Goal: Transaction & Acquisition: Book appointment/travel/reservation

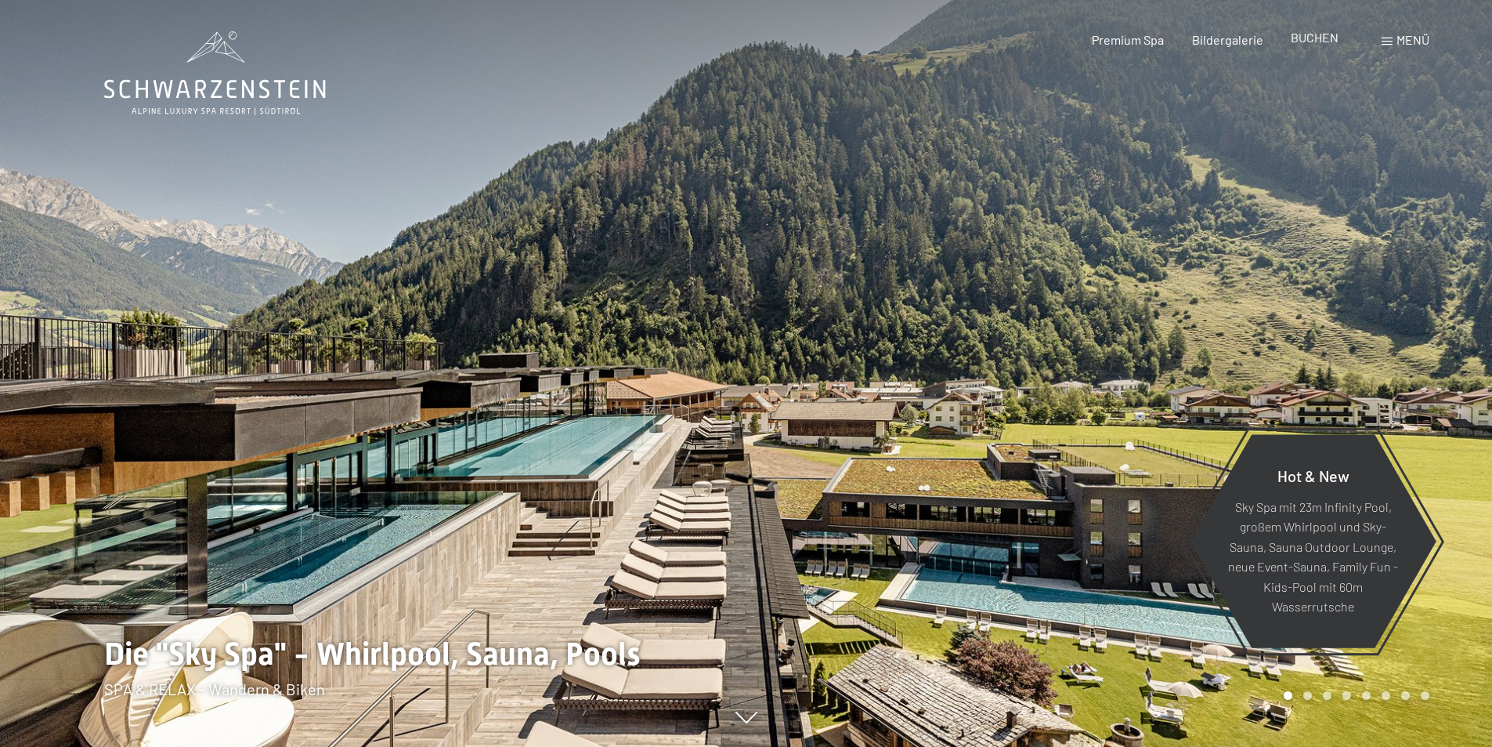
click at [1314, 40] on span "BUCHEN" at bounding box center [1315, 37] width 48 height 15
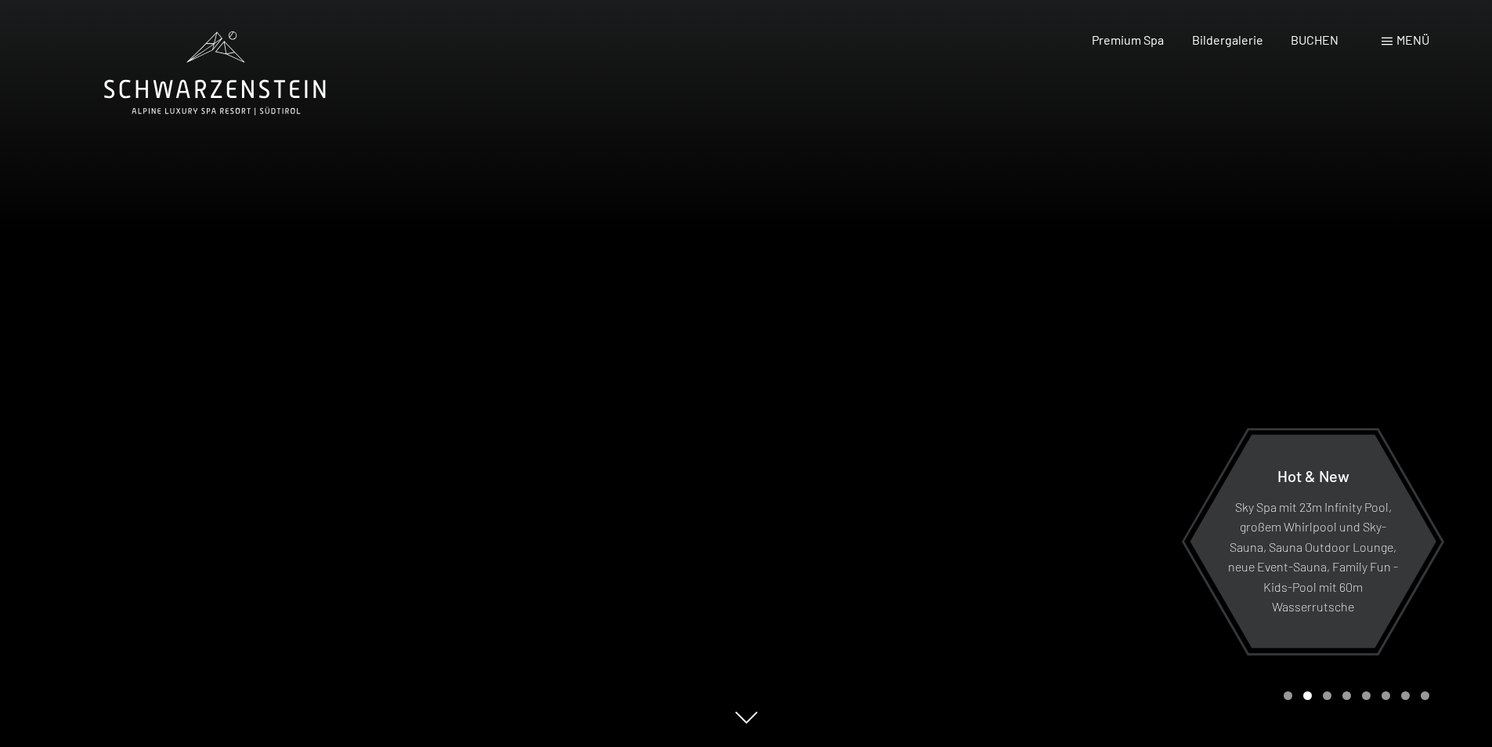
click at [1408, 38] on span "Menü" at bounding box center [1413, 39] width 33 height 15
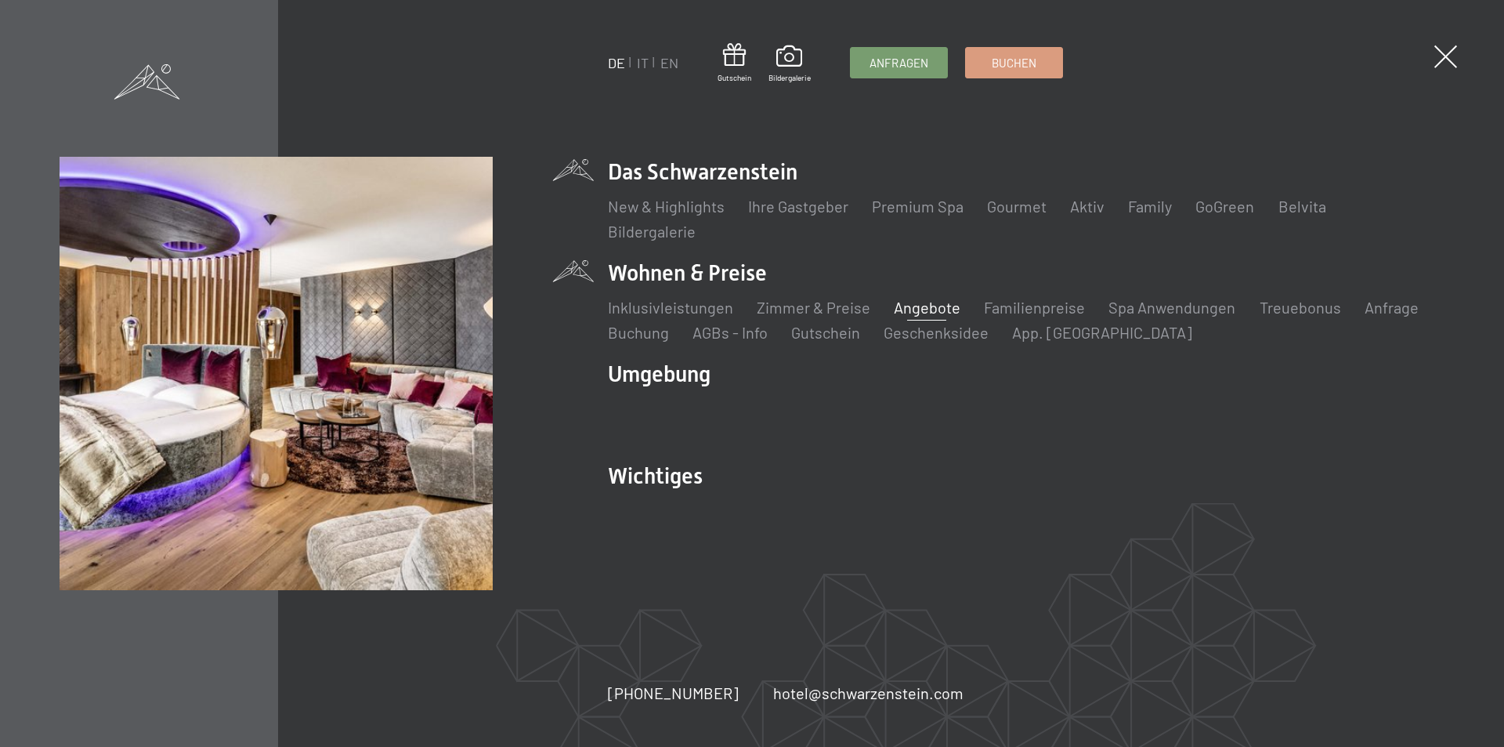
click at [904, 310] on link "Angebote" at bounding box center [927, 307] width 67 height 19
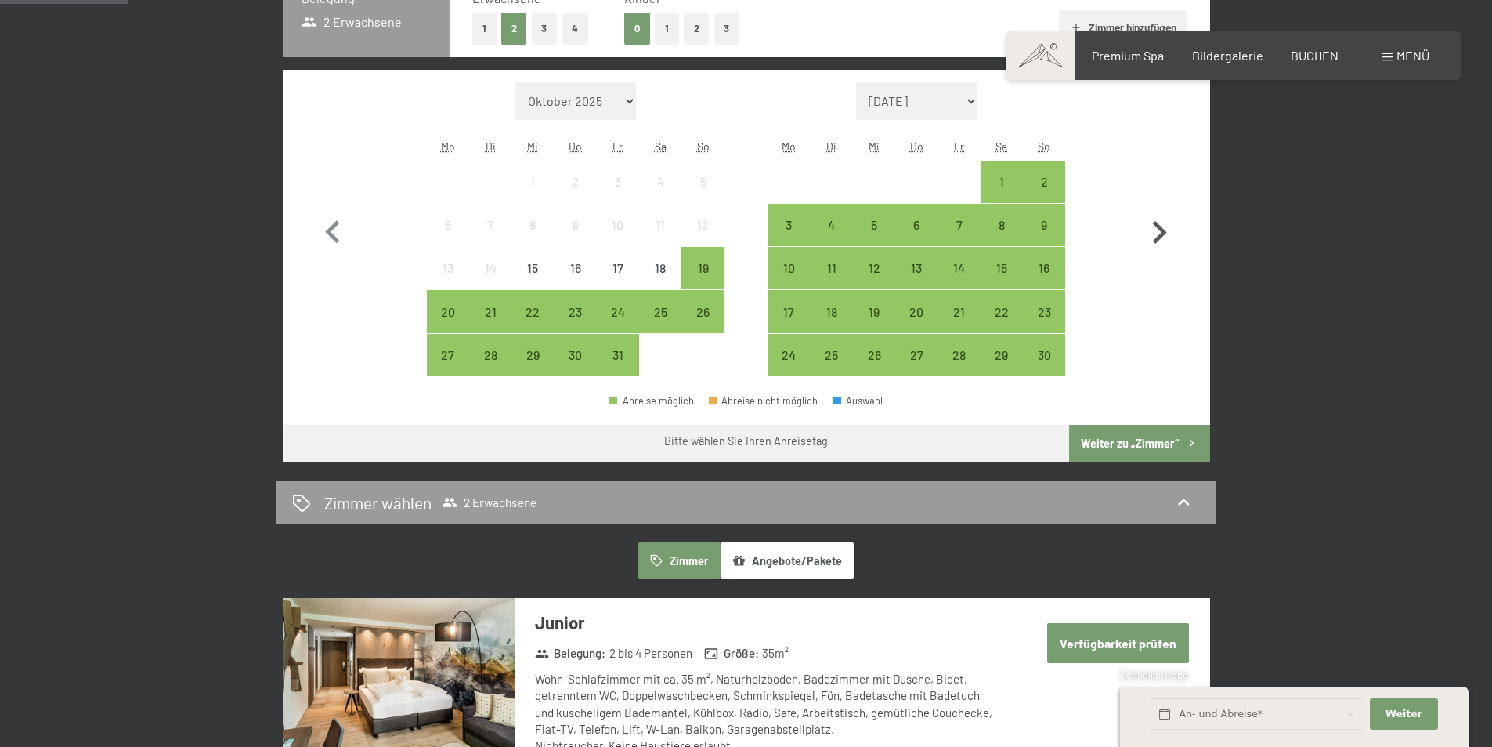
scroll to position [470, 0]
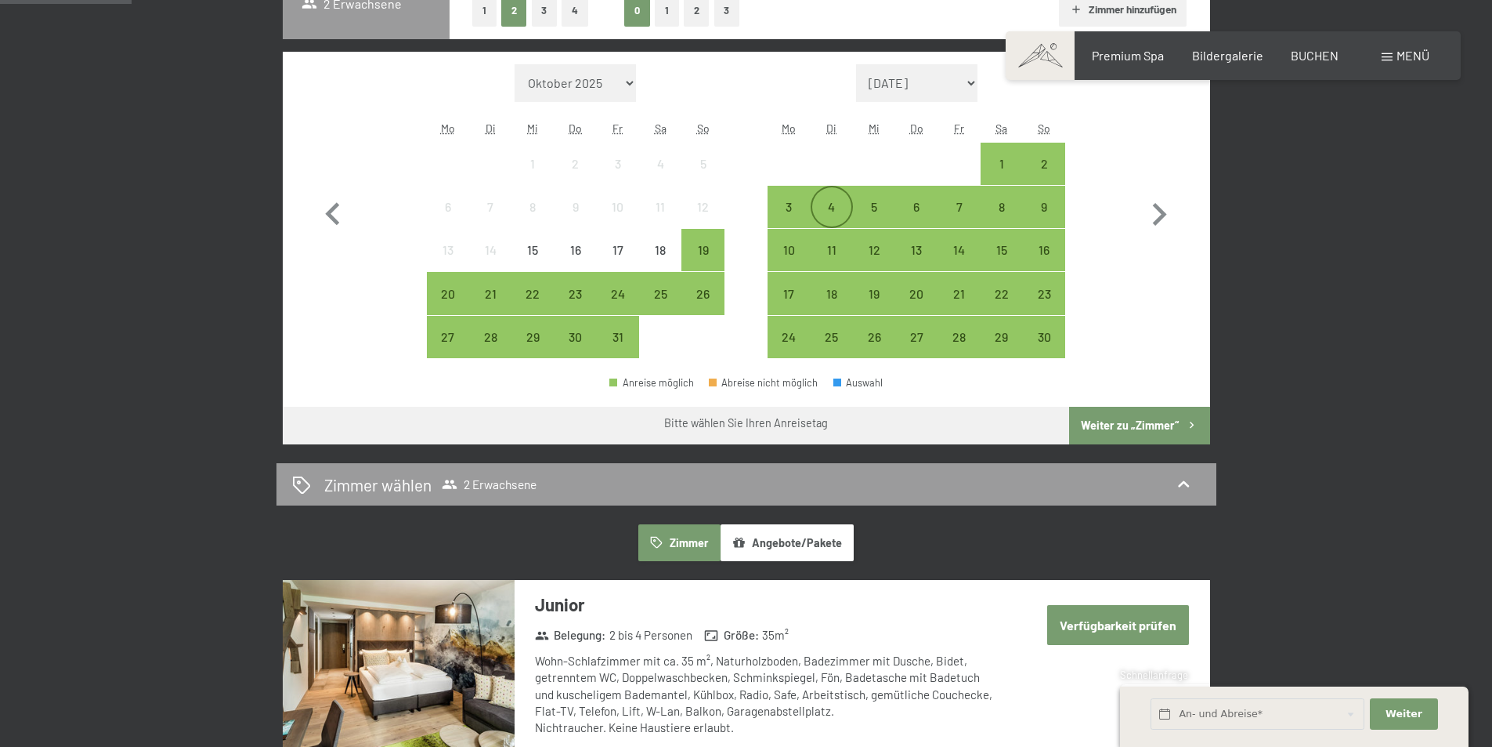
click at [821, 207] on div "4" at bounding box center [831, 220] width 39 height 39
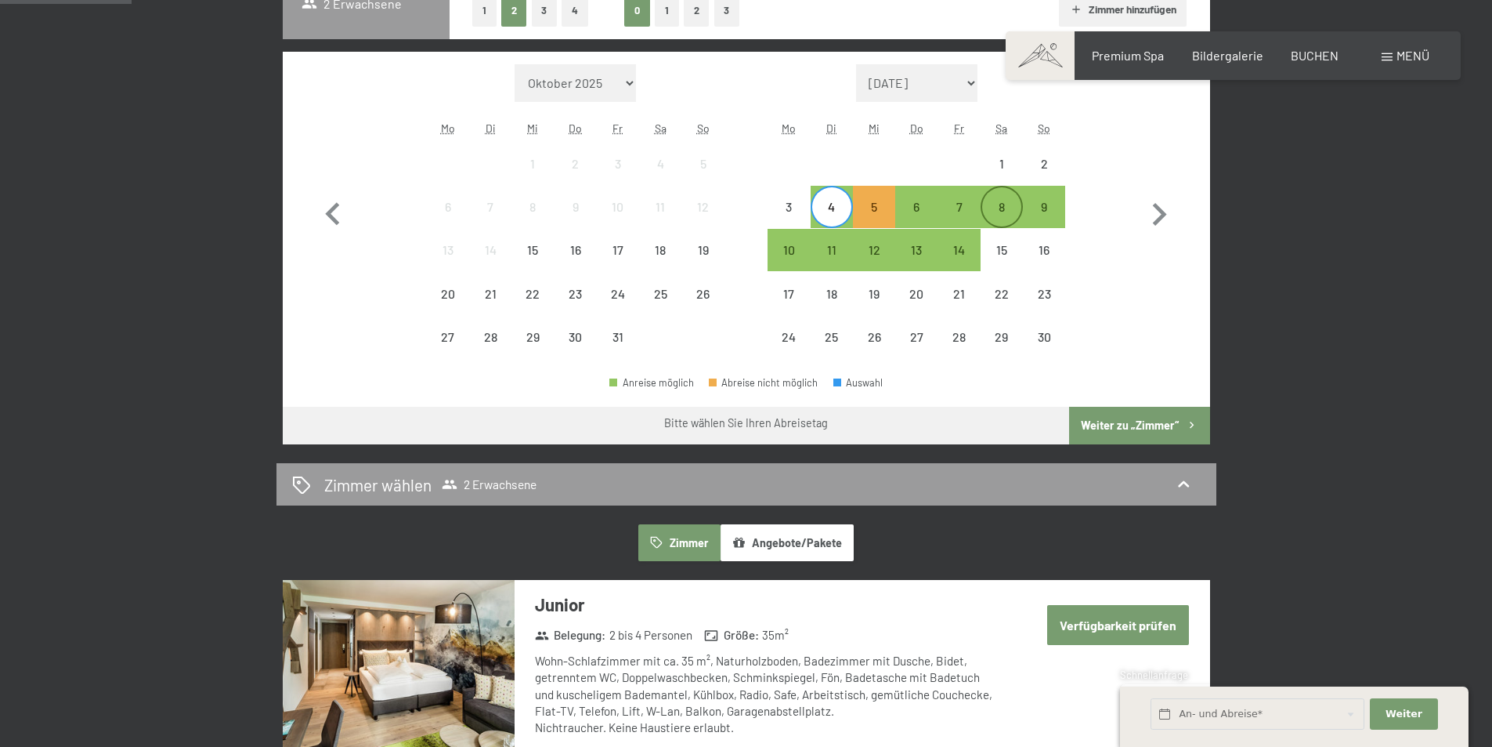
click at [1009, 208] on div "8" at bounding box center [1001, 220] width 39 height 39
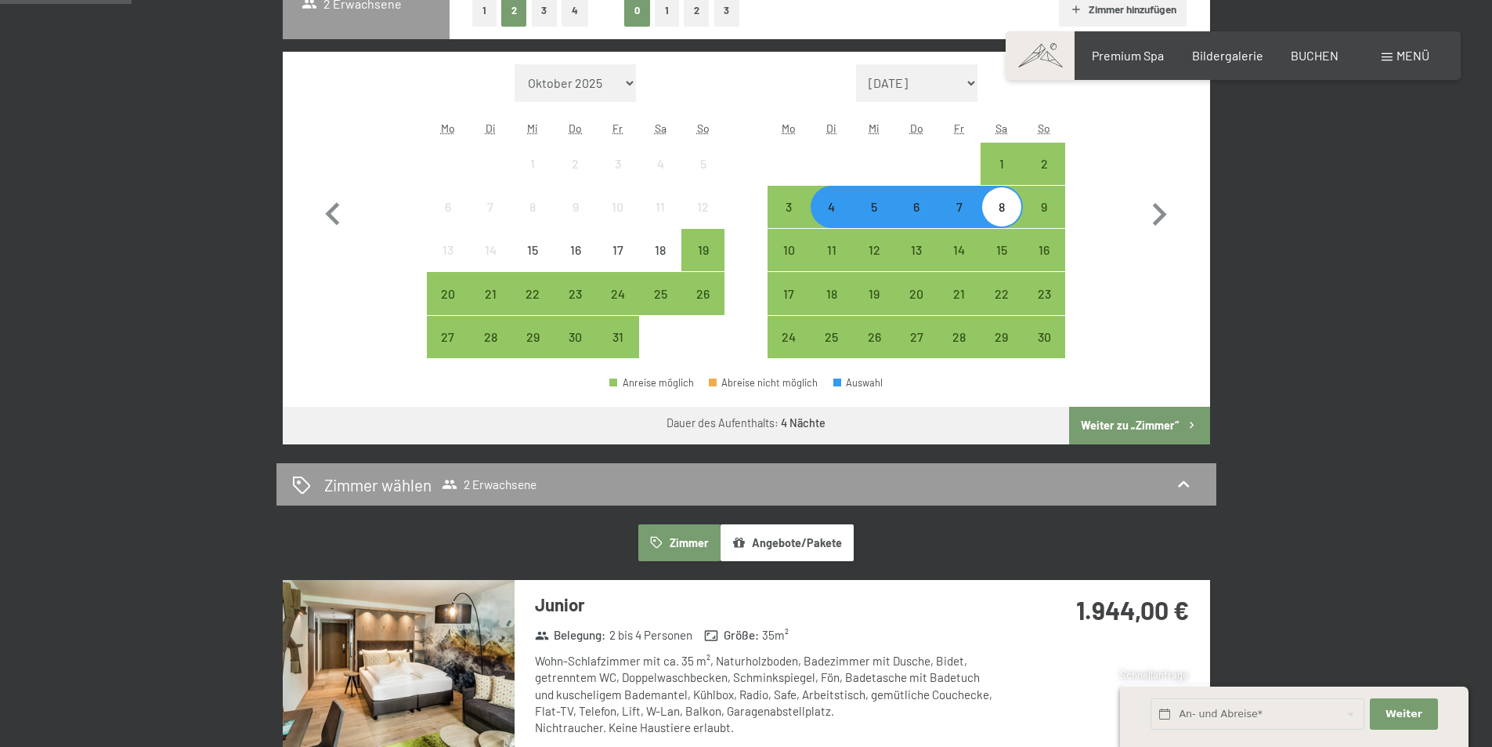
click at [1132, 418] on button "Weiter zu „Zimmer“" at bounding box center [1139, 426] width 140 height 38
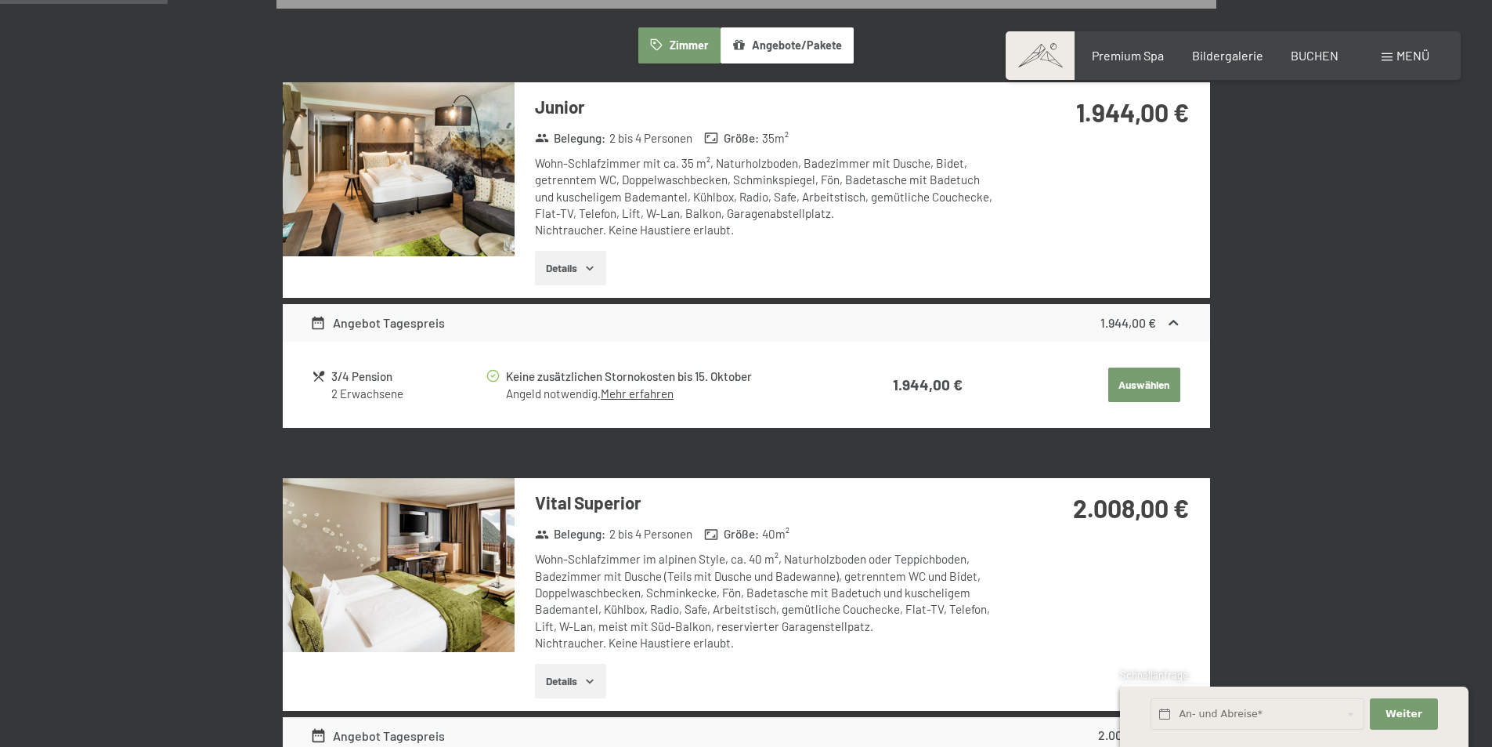
scroll to position [374, 0]
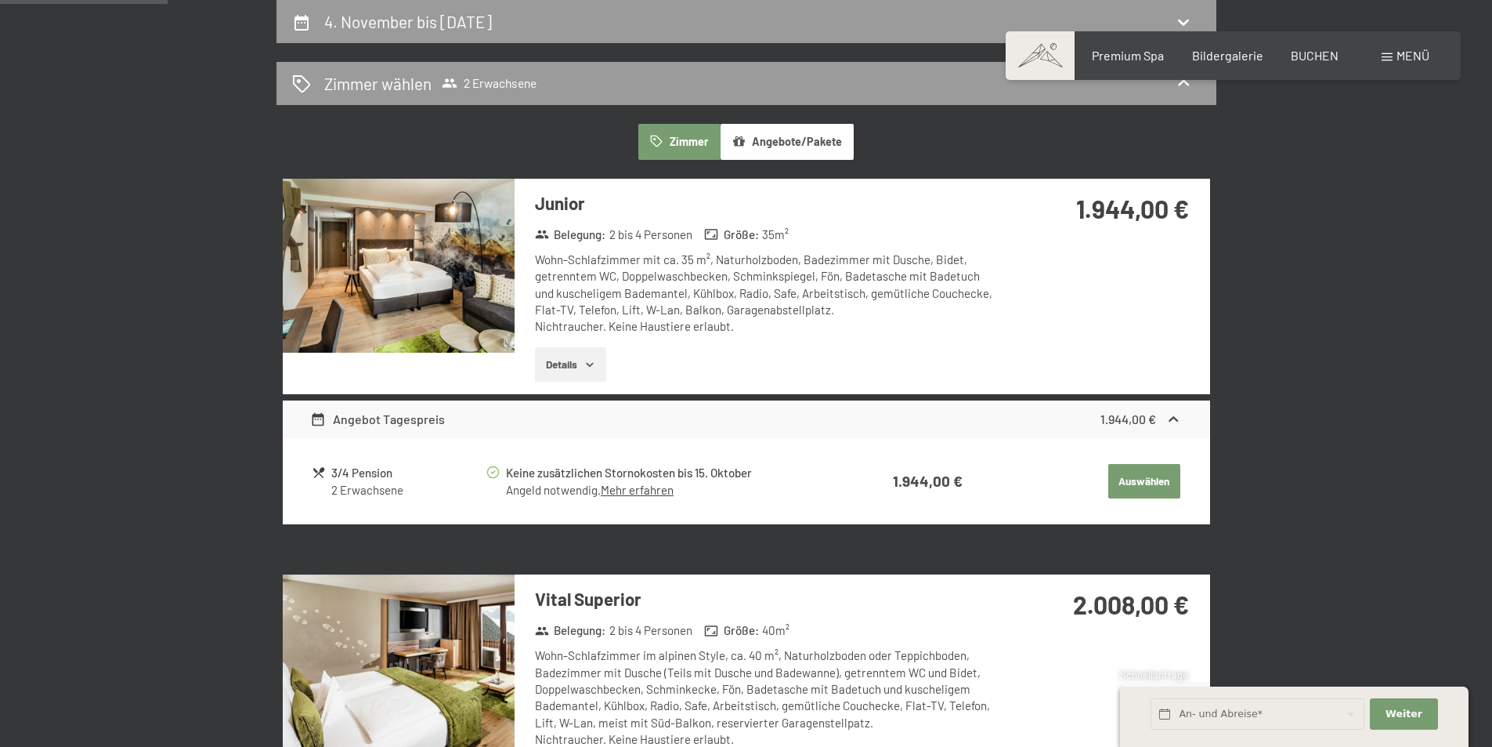
click at [1172, 418] on icon at bounding box center [1174, 419] width 16 height 16
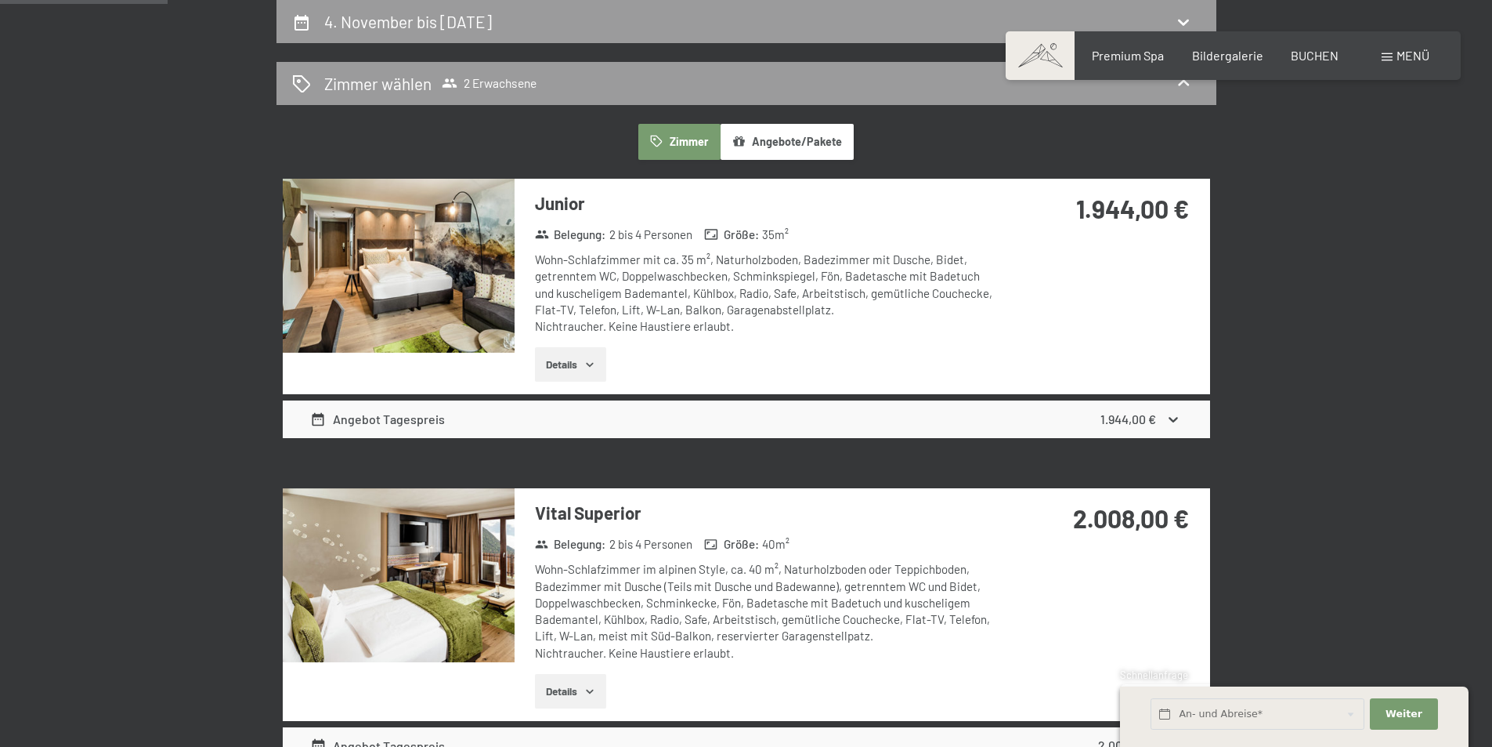
click at [1172, 418] on icon at bounding box center [1174, 419] width 16 height 16
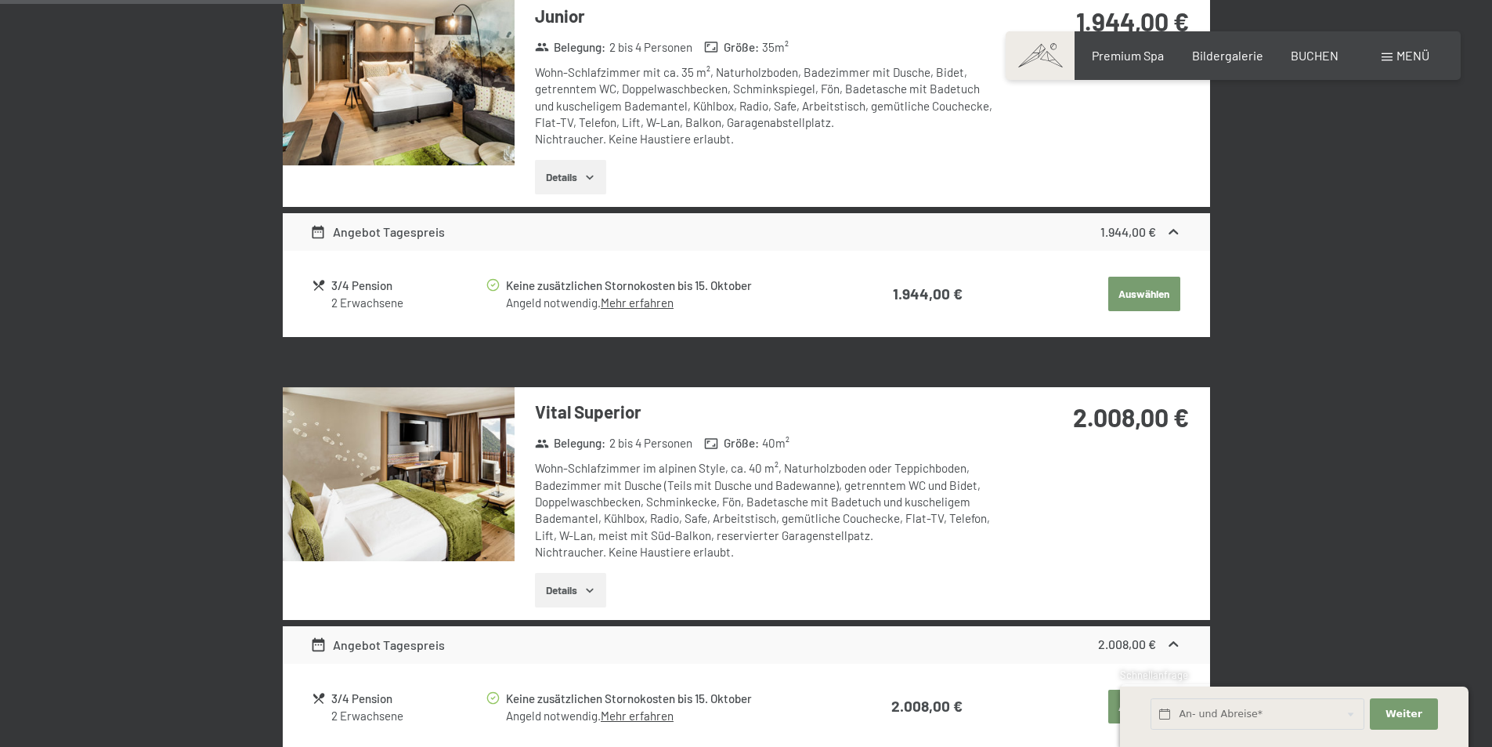
scroll to position [548, 0]
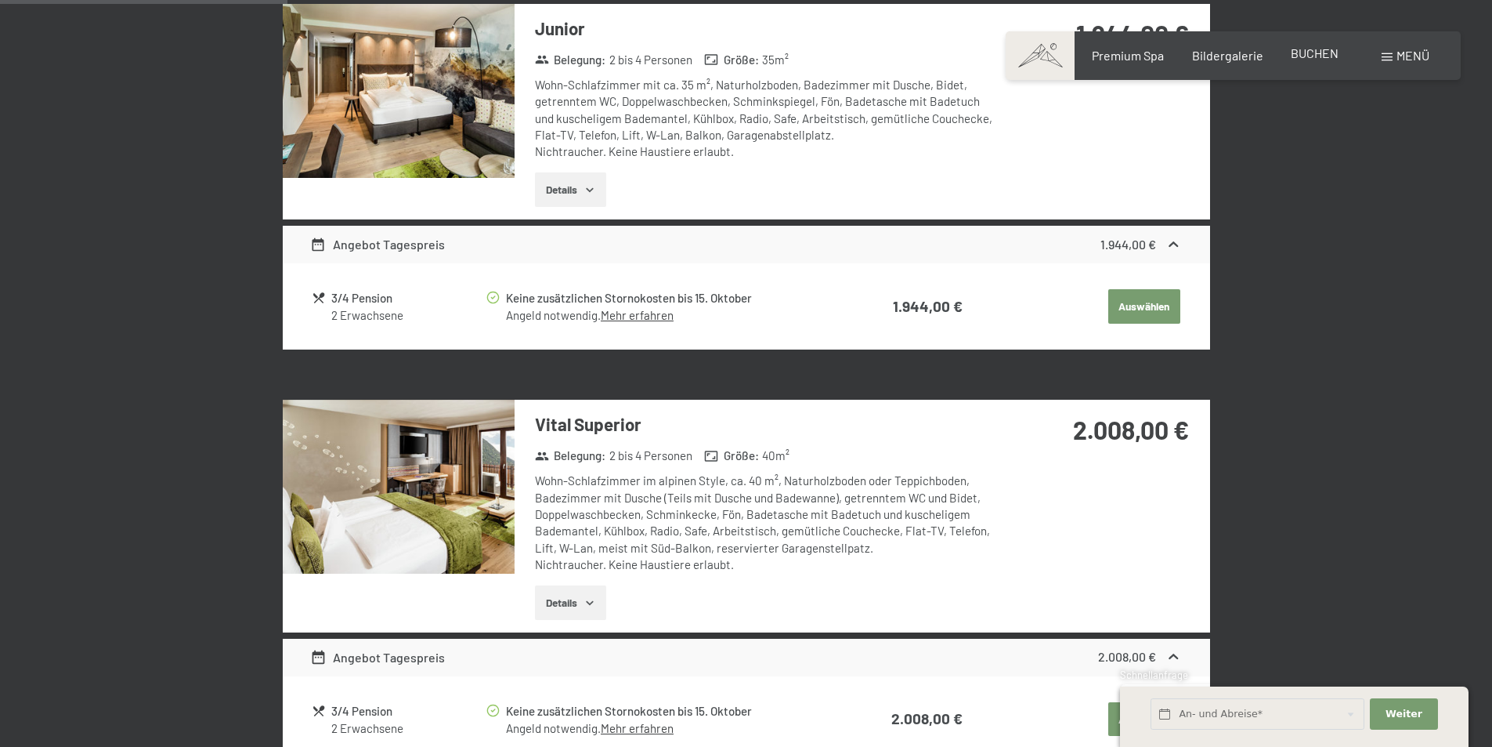
click at [1300, 50] on span "BUCHEN" at bounding box center [1315, 52] width 48 height 15
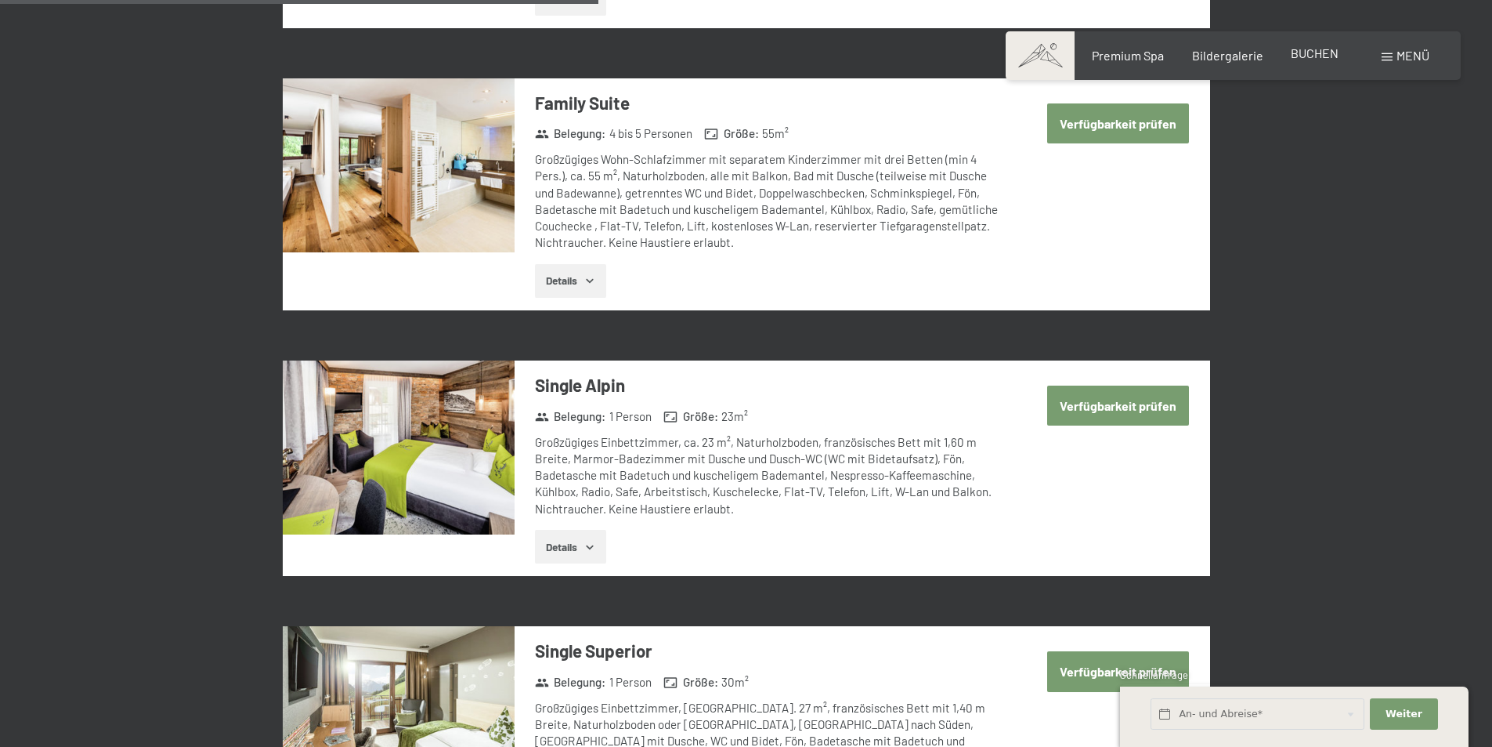
scroll to position [2115, 0]
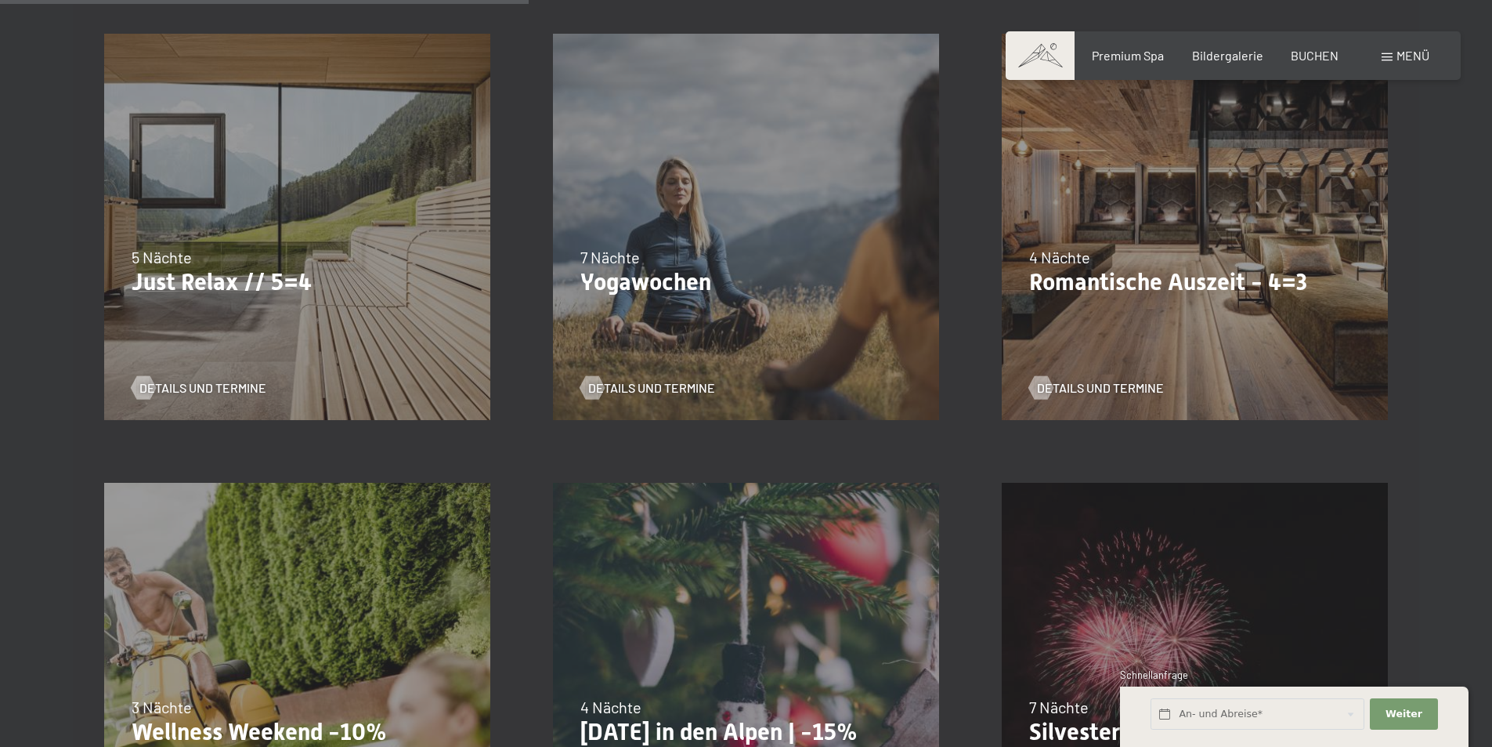
scroll to position [940, 0]
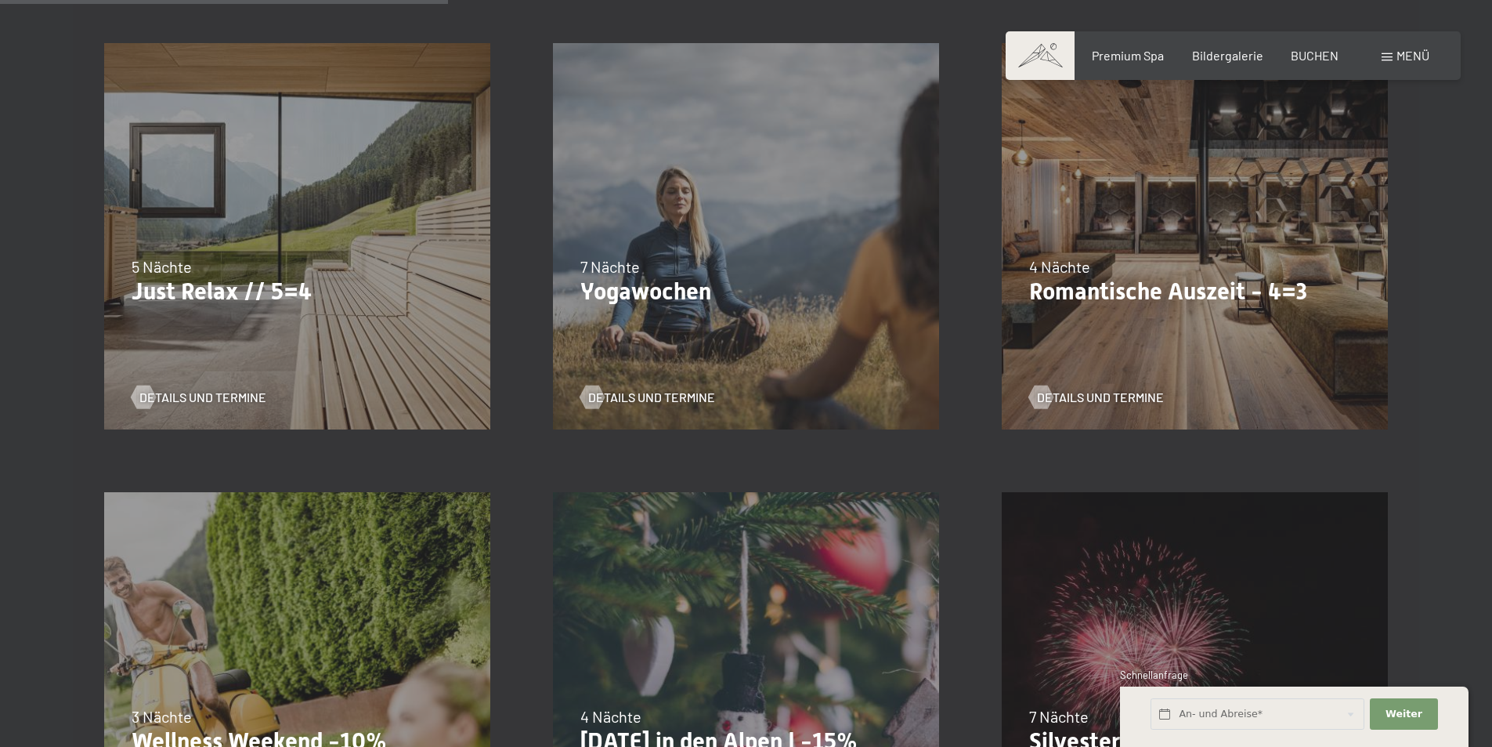
click at [1104, 296] on p "Romantische Auszeit - 4=3" at bounding box center [1194, 291] width 331 height 28
click at [1097, 392] on span "Details und Termine" at bounding box center [1116, 397] width 127 height 17
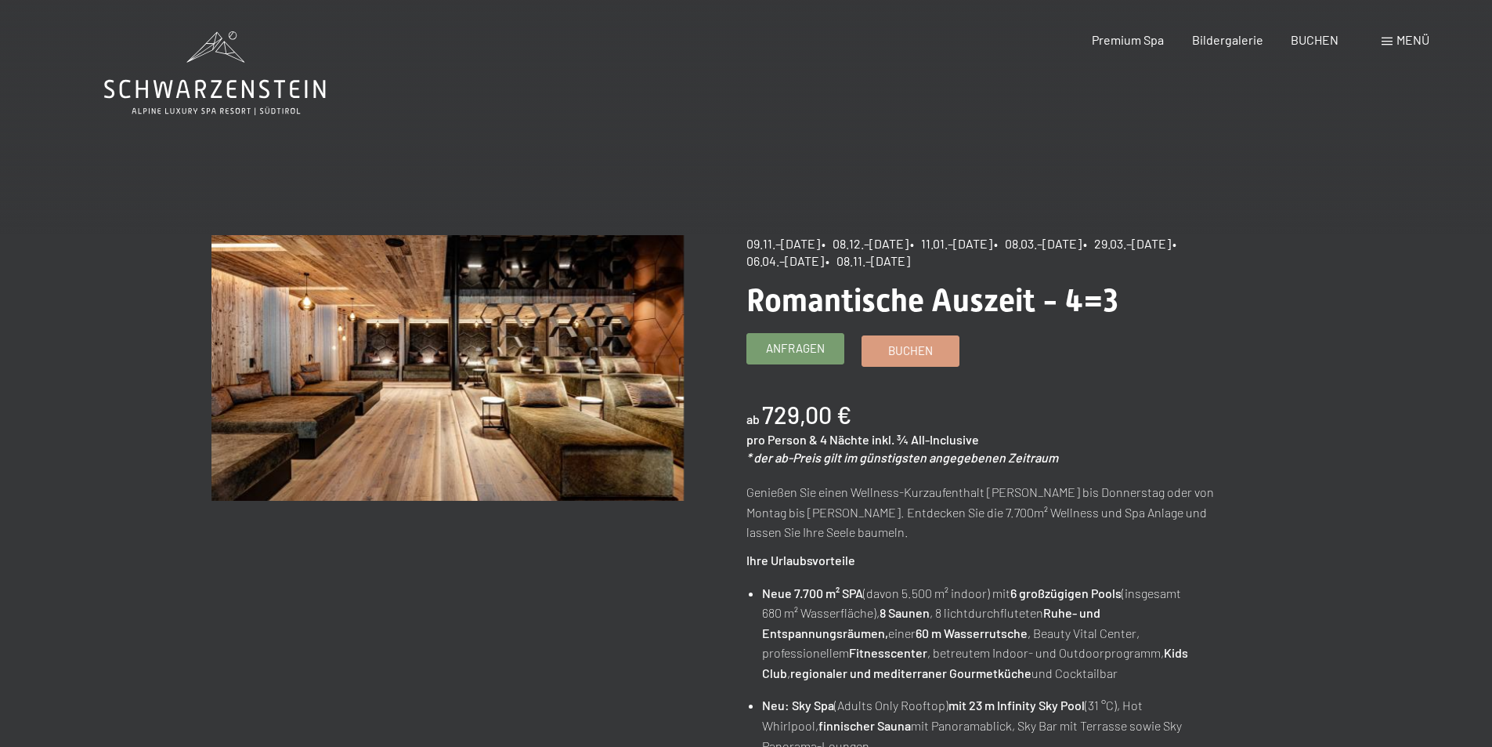
click at [815, 349] on span "Anfragen" at bounding box center [795, 348] width 59 height 16
click at [906, 351] on span "Buchen" at bounding box center [910, 348] width 45 height 16
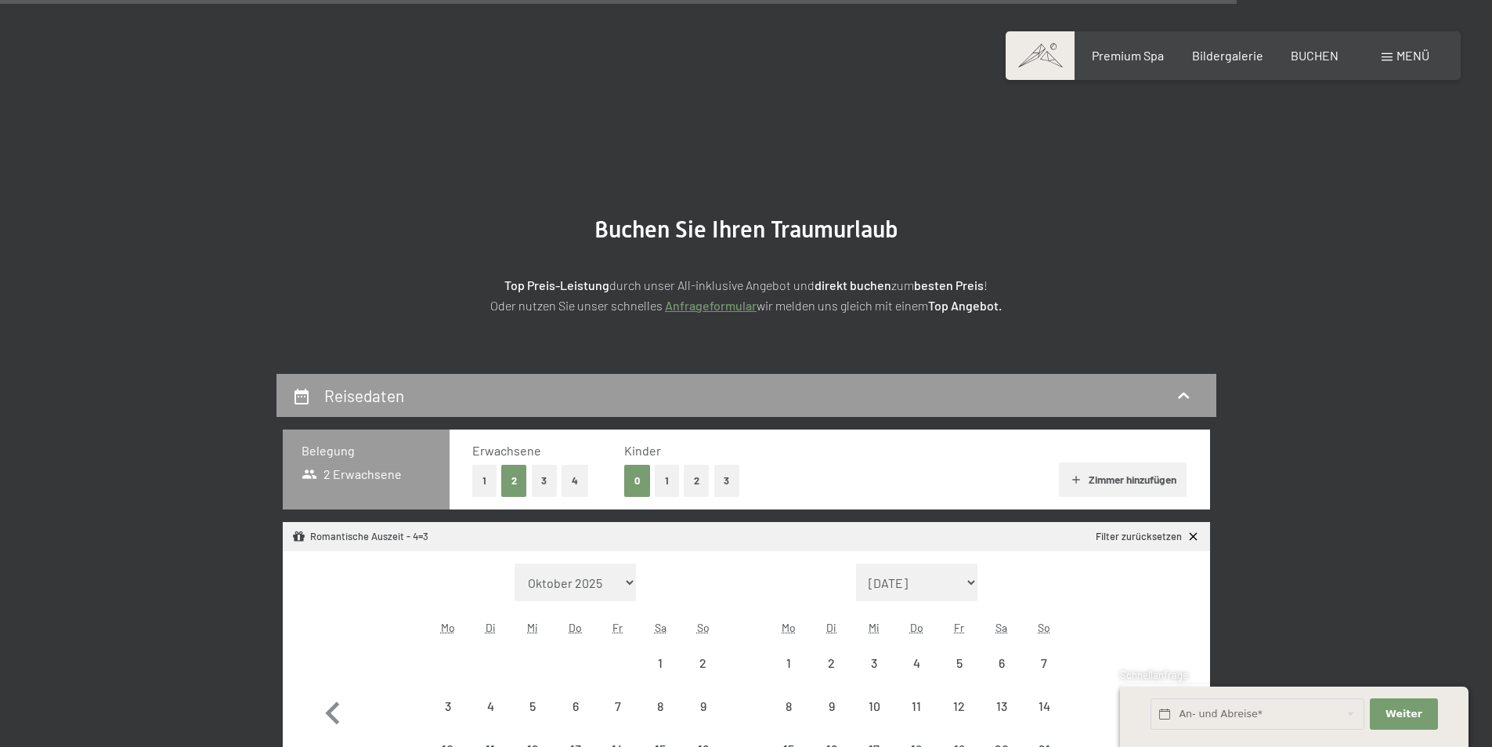
select select "[DATE]"
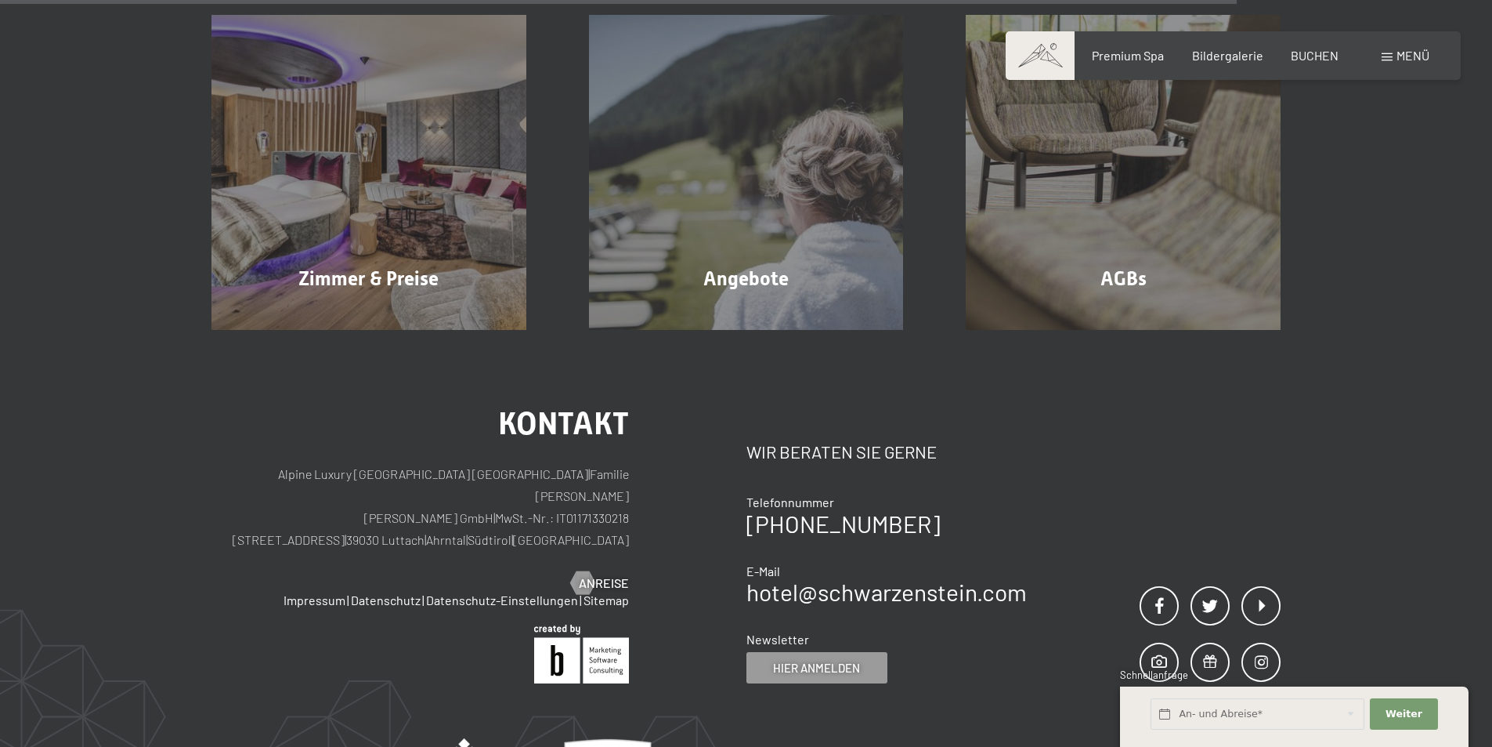
scroll to position [1573, 0]
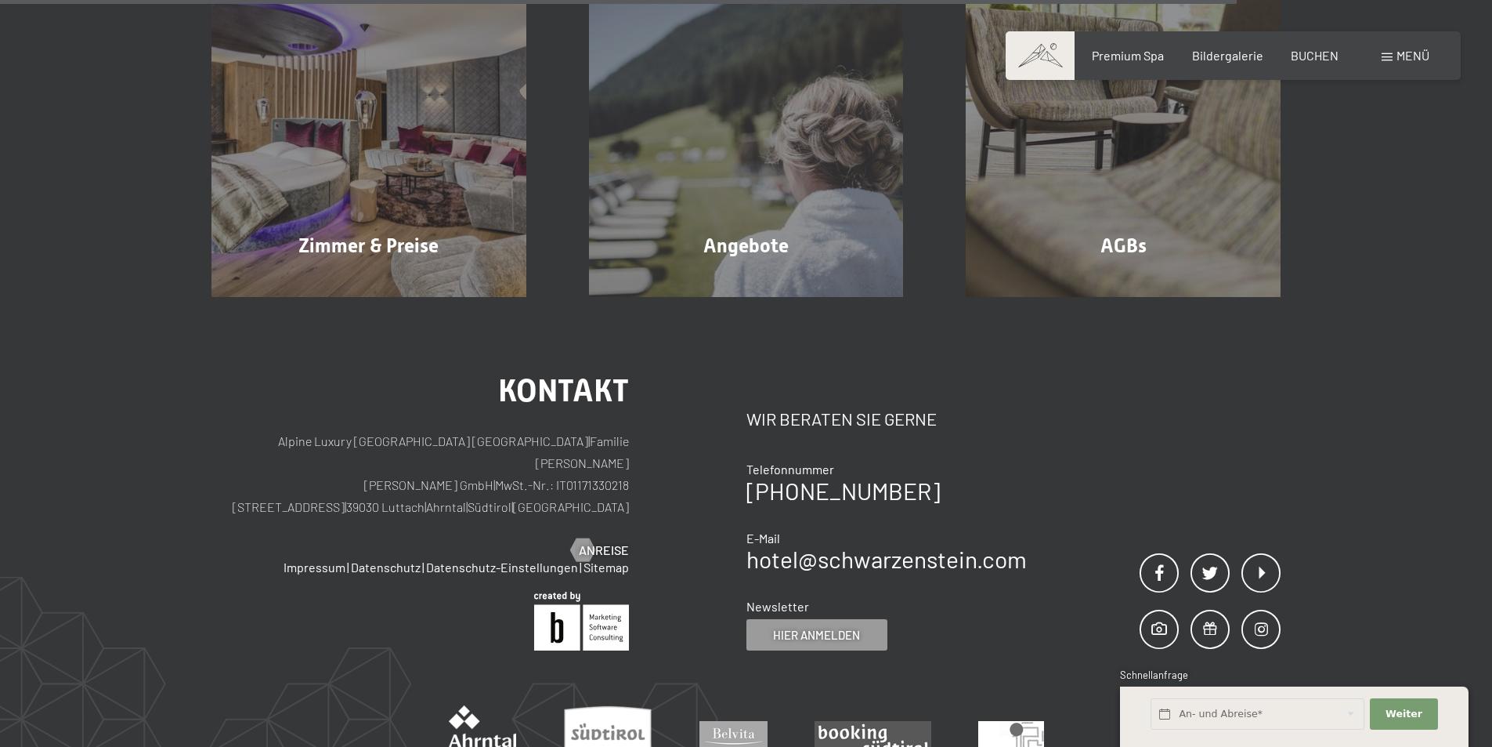
select select "[DATE]"
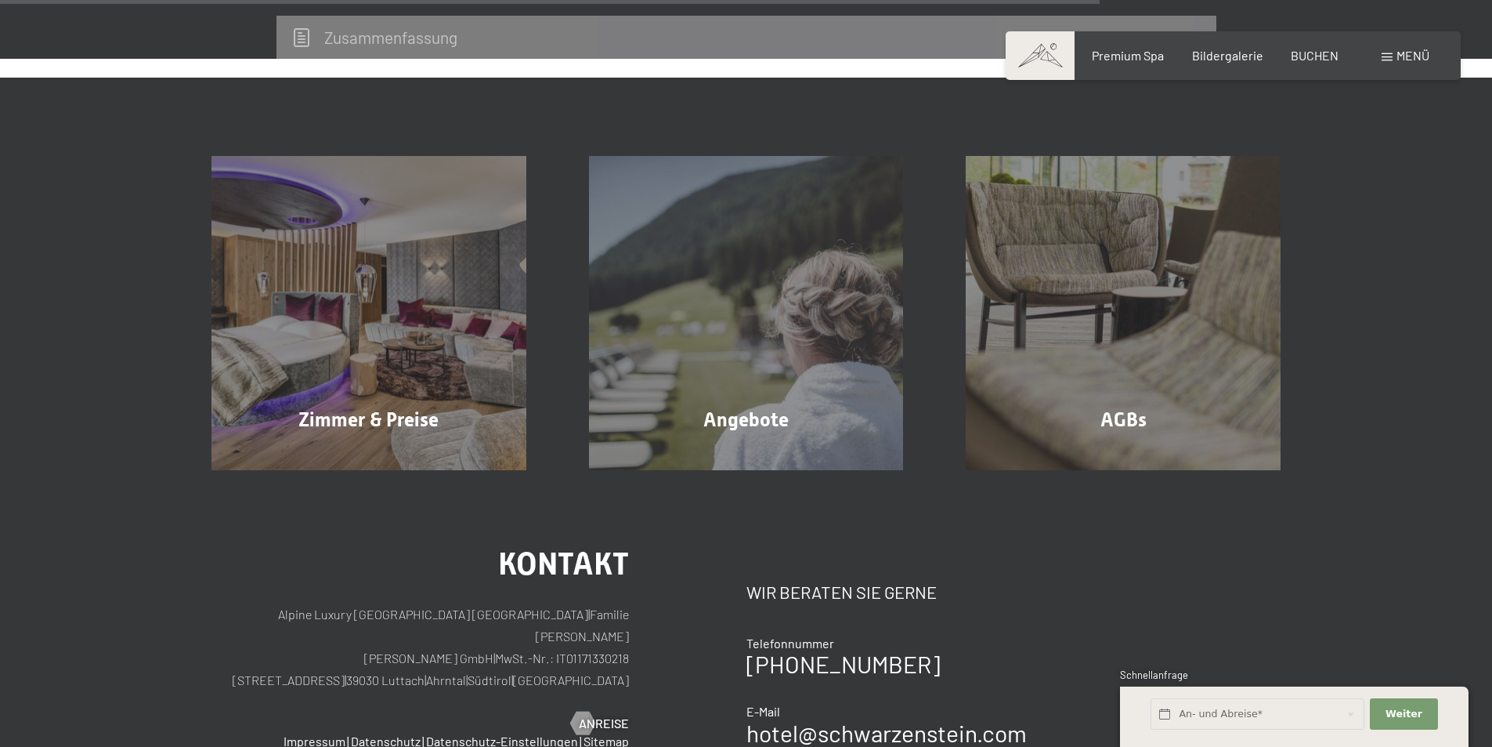
scroll to position [1351, 0]
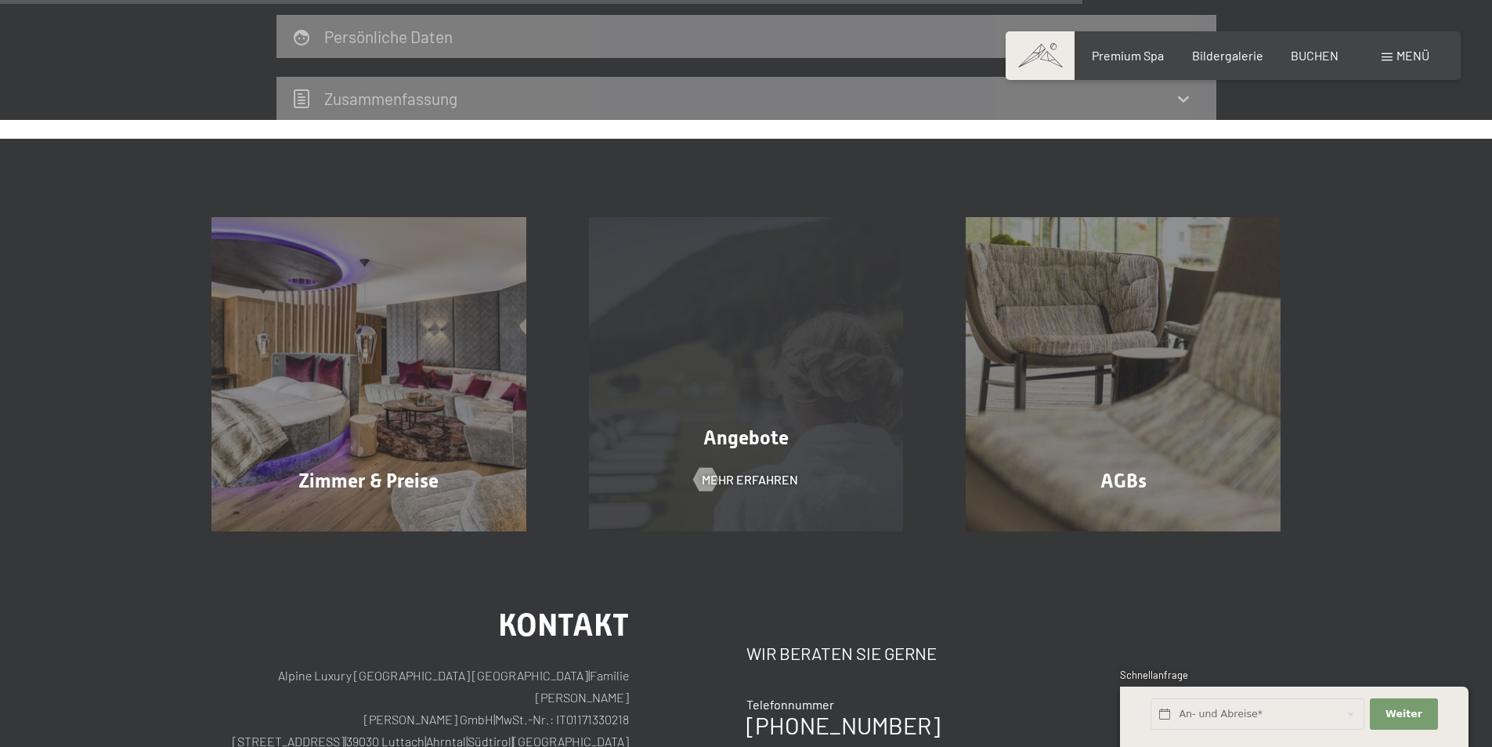
click at [844, 374] on div "Angebote Mehr erfahren" at bounding box center [747, 374] width 378 height 315
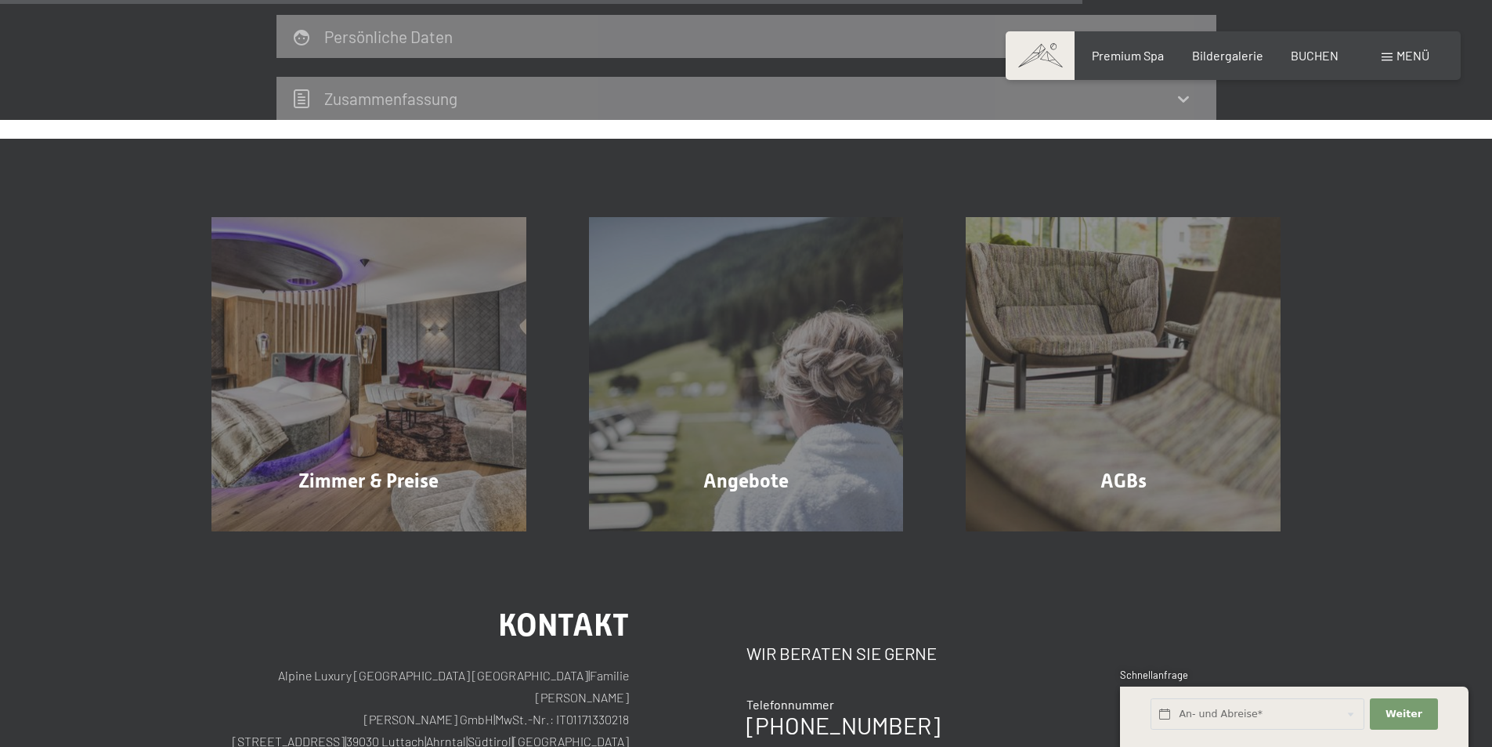
select select "2025-11-01"
select select "2025-12-01"
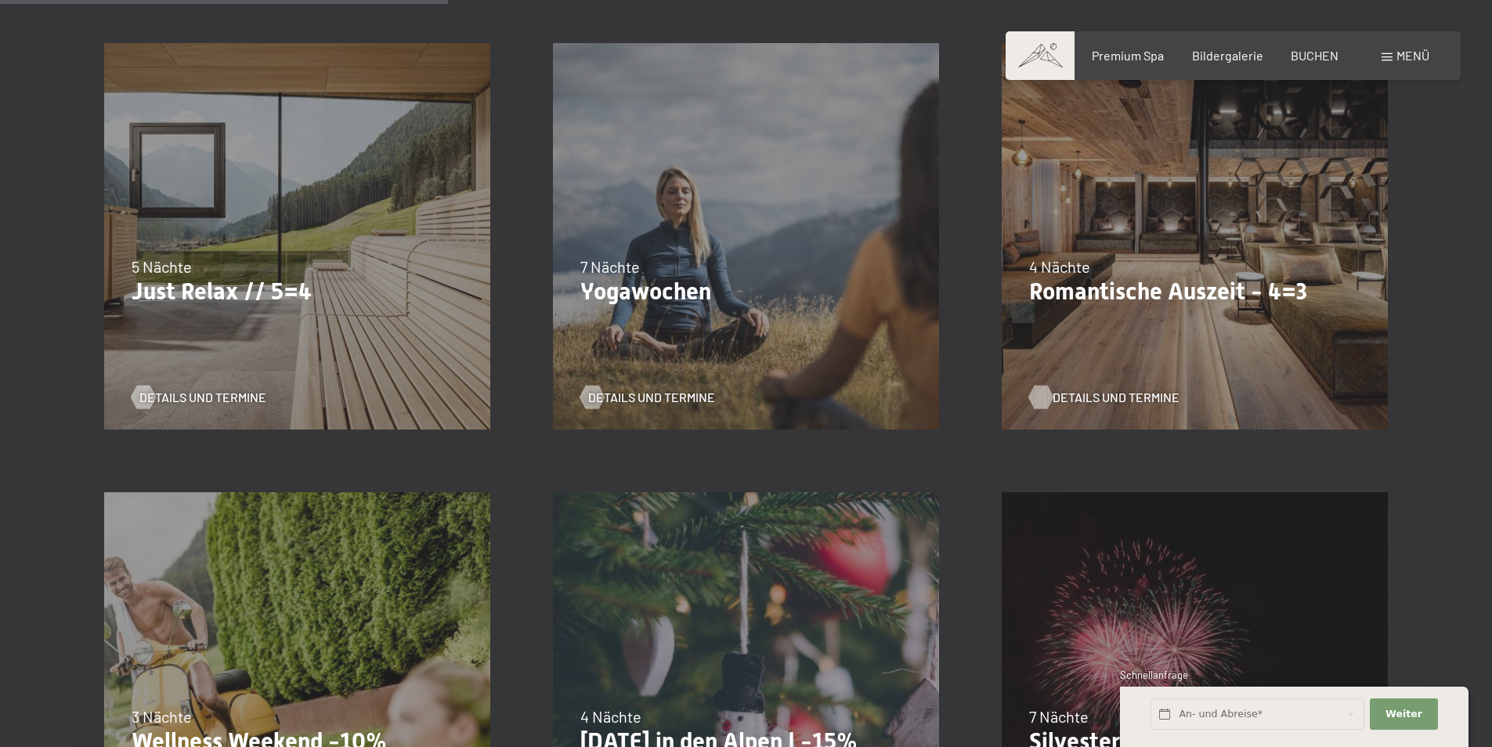
click at [1096, 393] on span "Details und Termine" at bounding box center [1116, 397] width 127 height 17
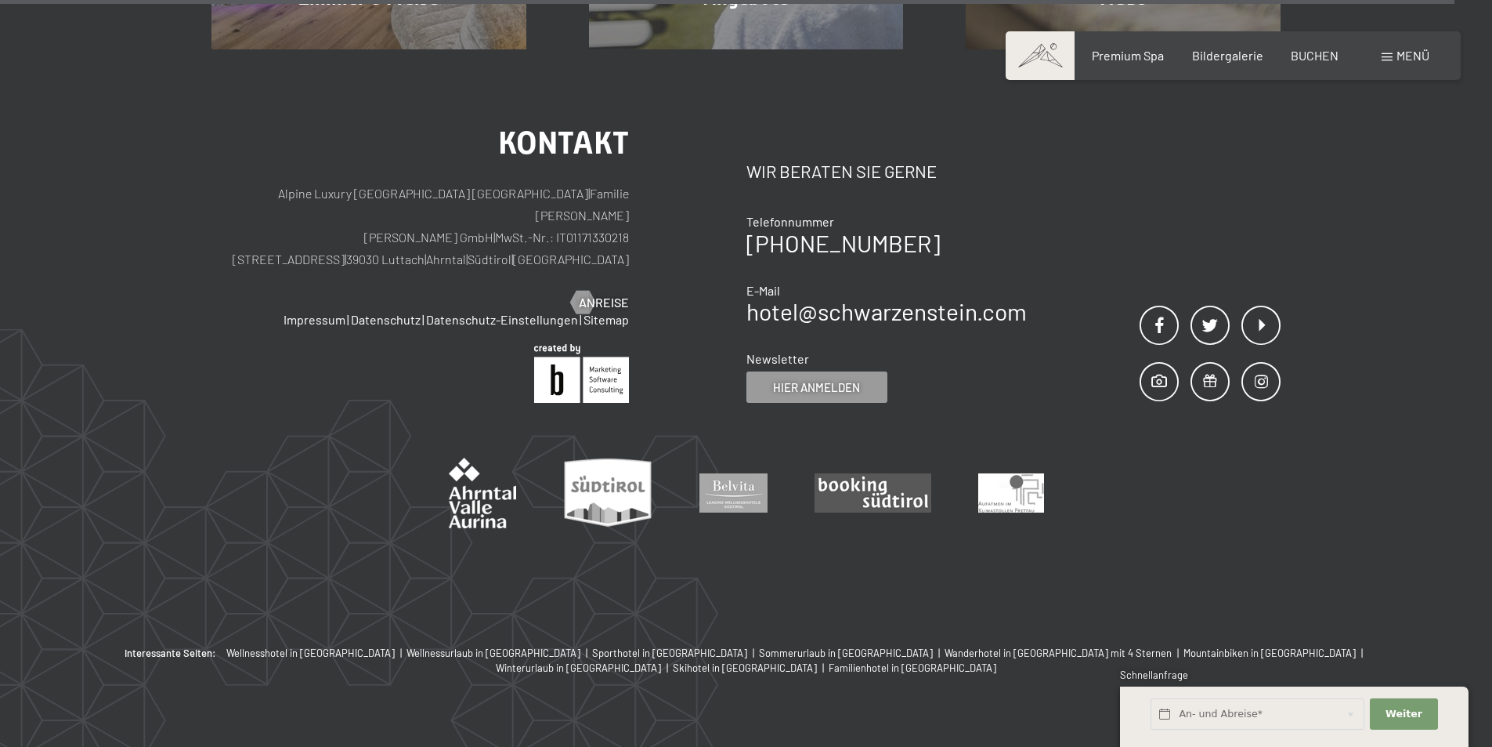
select select "[DATE]"
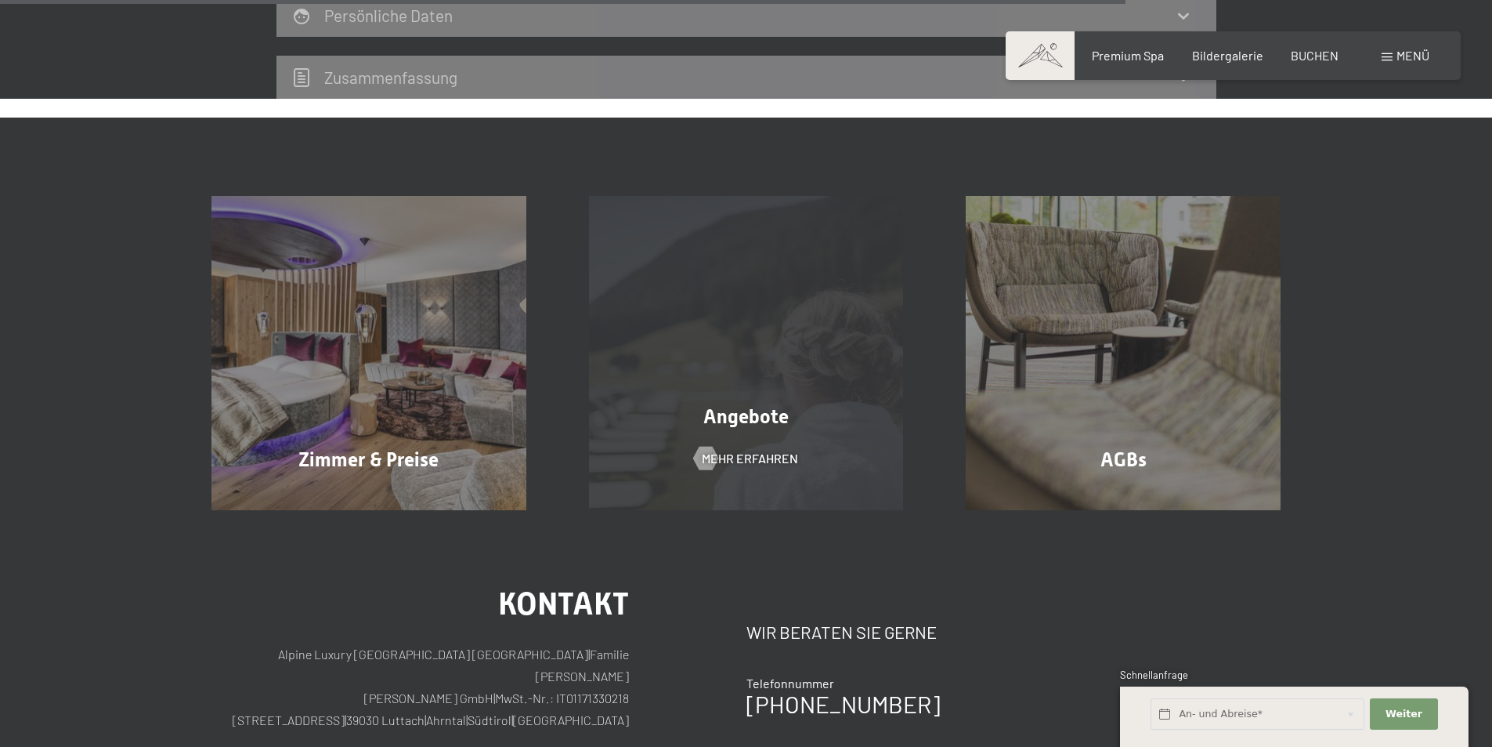
scroll to position [1351, 0]
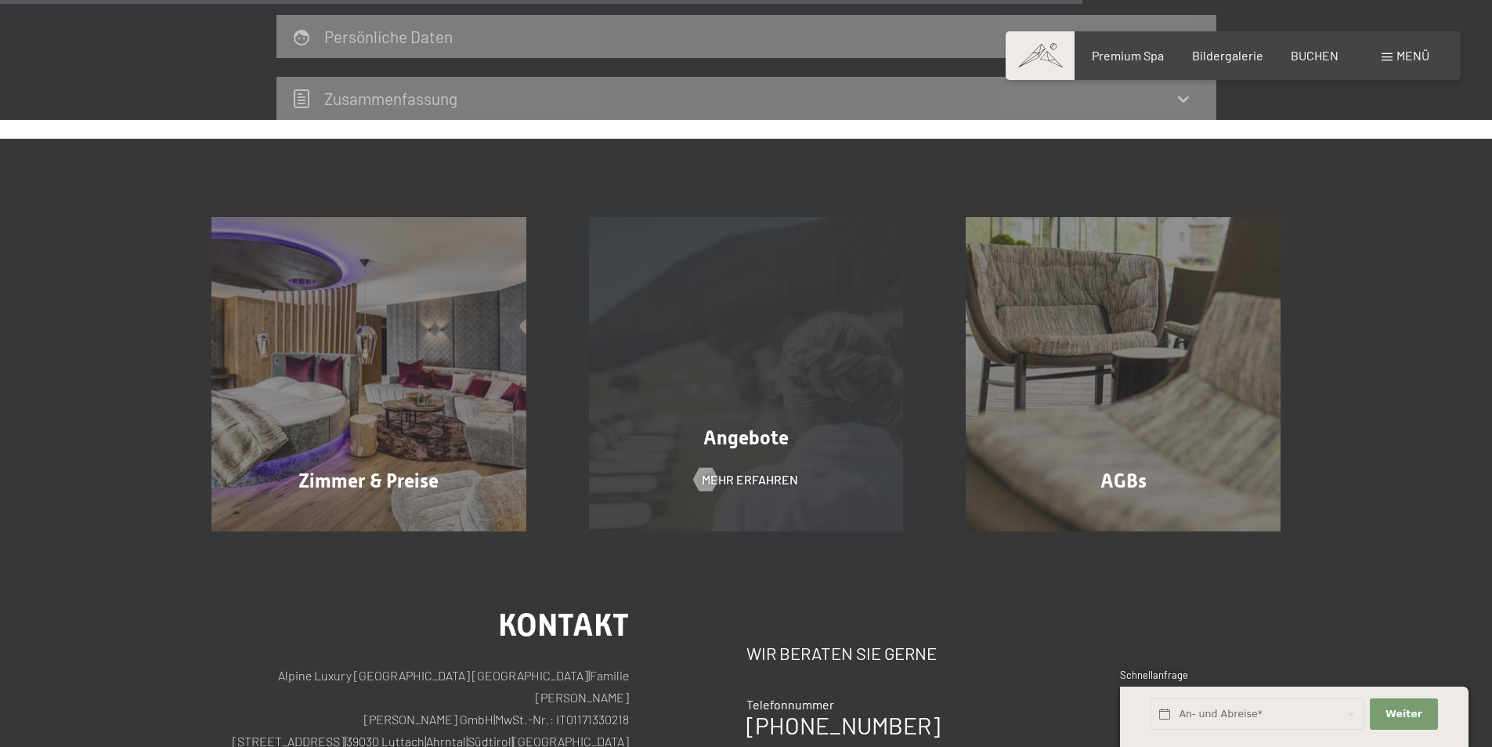
select select "[DATE]"
select select "2025-12-01"
click at [741, 476] on span "Mehr erfahren" at bounding box center [766, 479] width 96 height 17
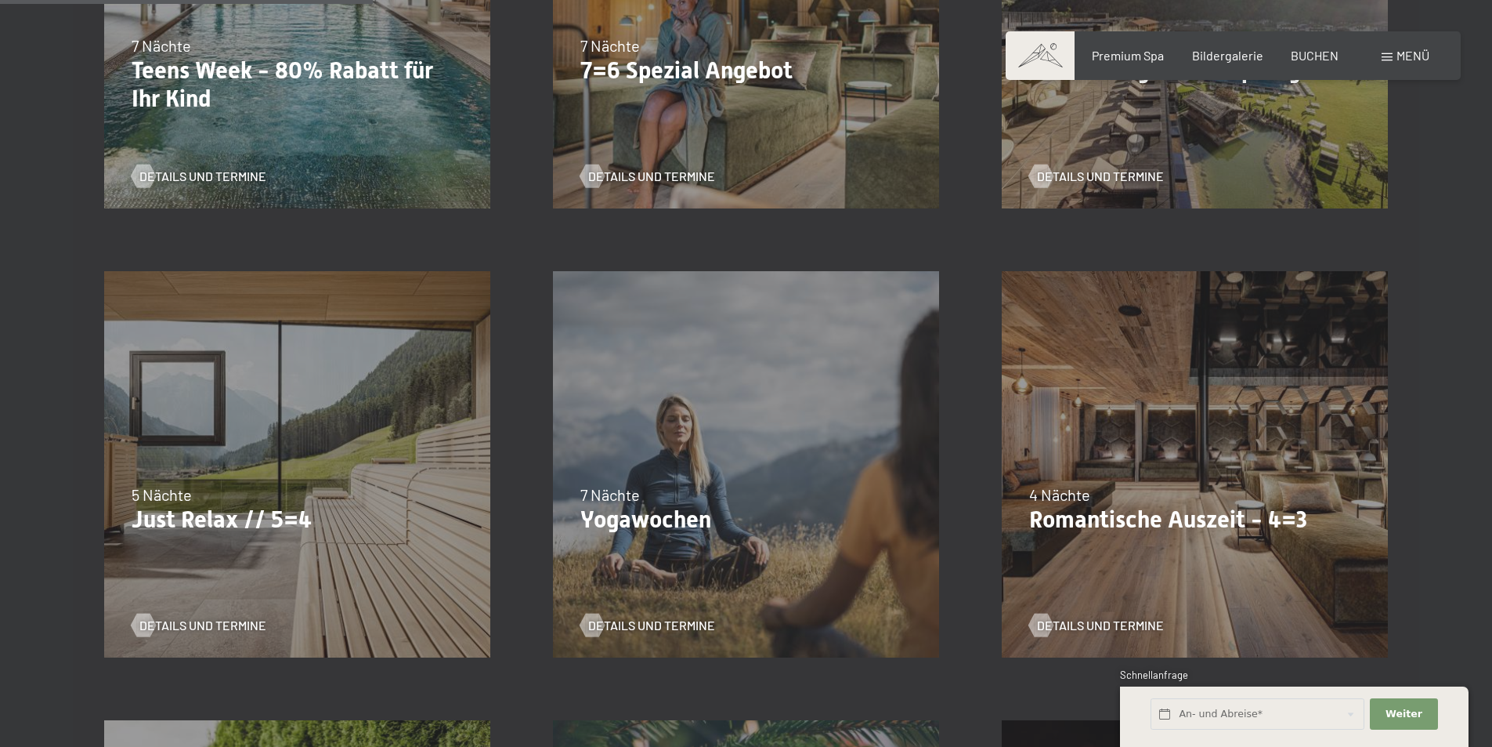
scroll to position [783, 0]
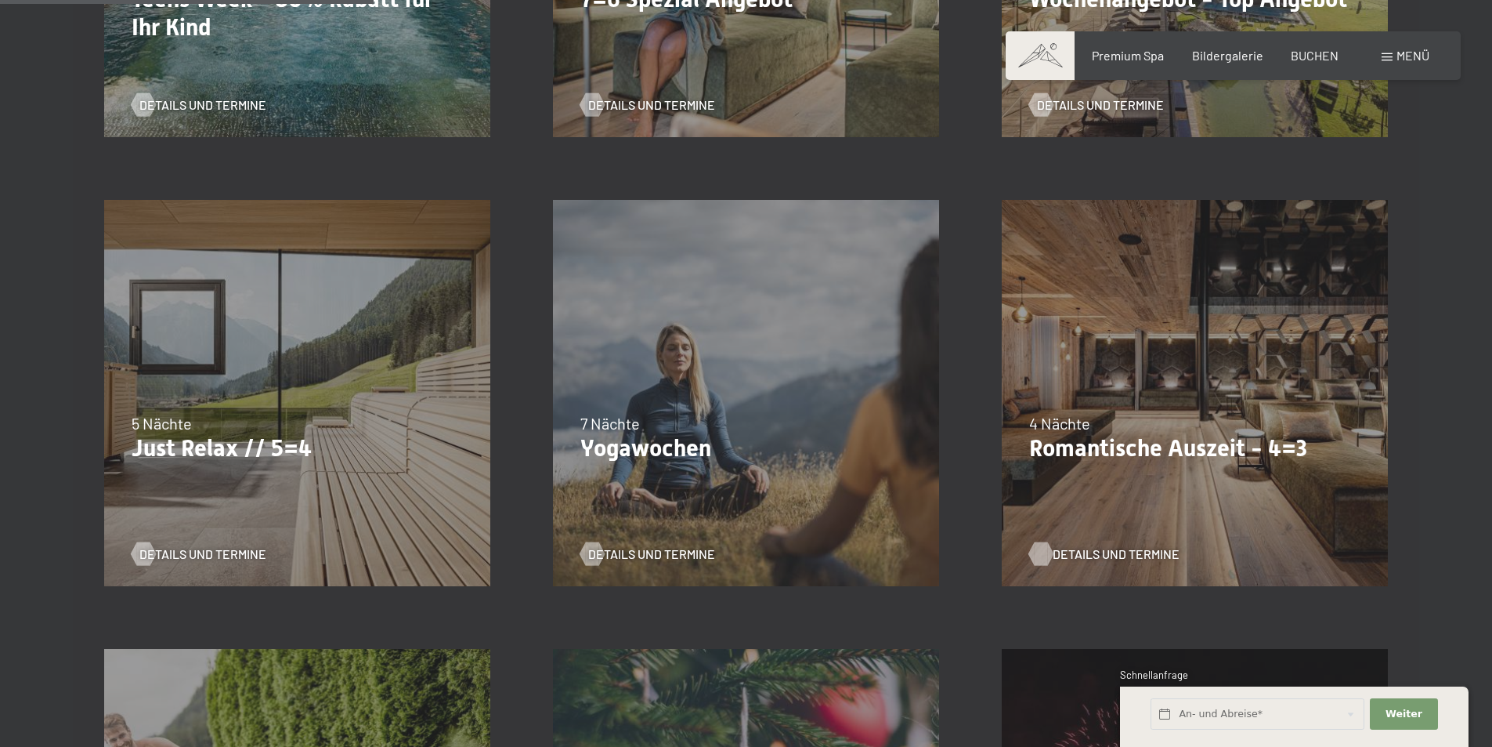
click at [1045, 550] on div at bounding box center [1041, 554] width 13 height 24
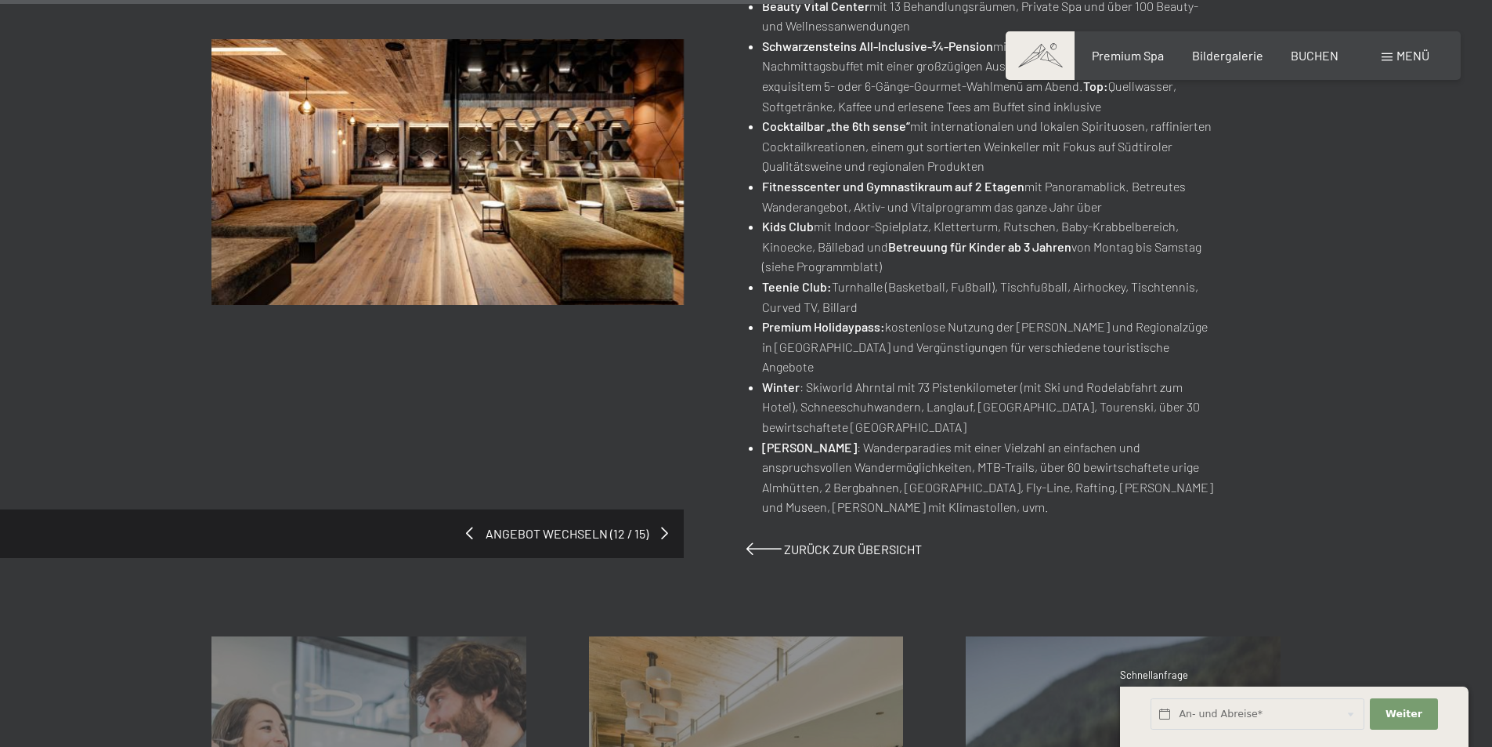
scroll to position [1018, 0]
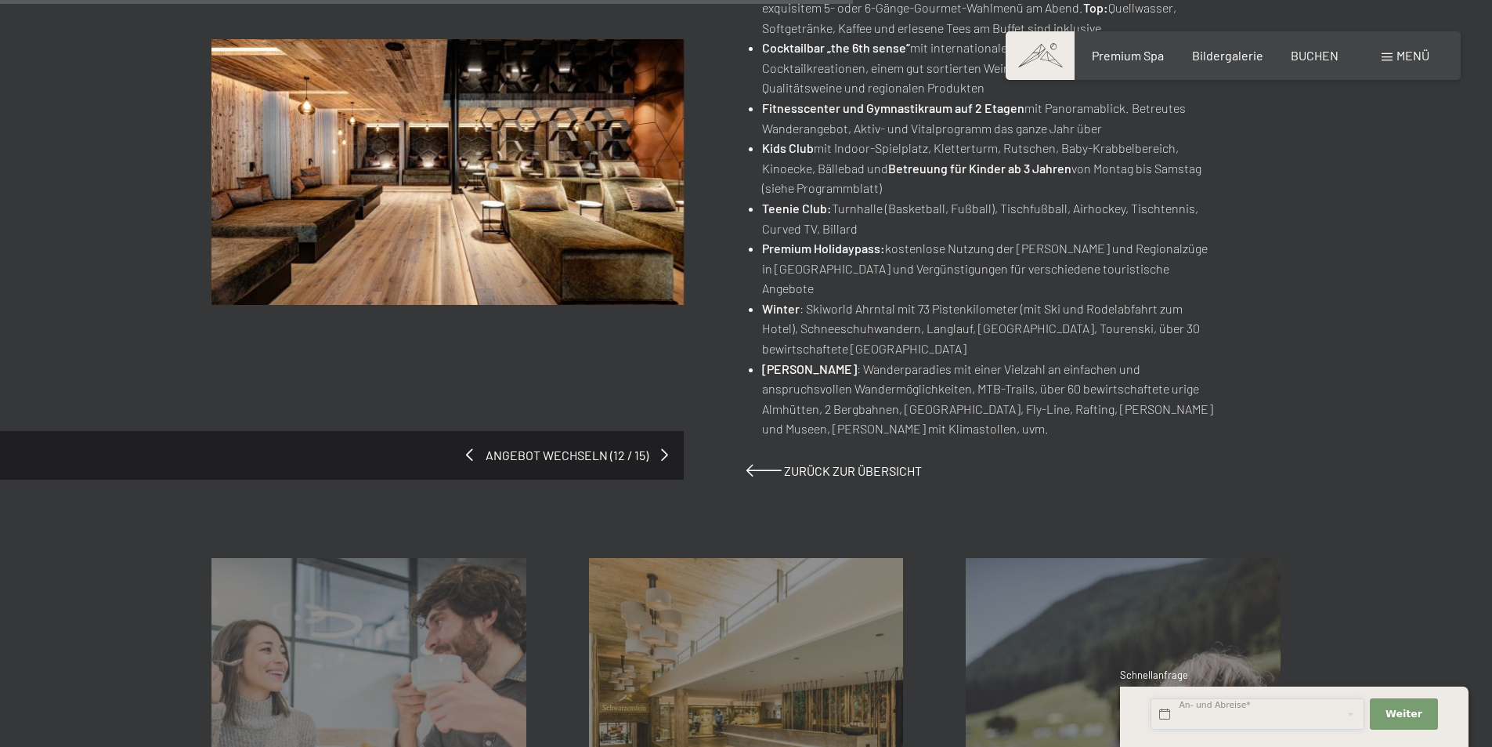
click at [1211, 718] on input "text" at bounding box center [1258, 714] width 214 height 32
click at [1424, 593] on div "Inklusivleistungen Mehr erfahren Anfrage & Buchung Mehr erfahren Gutschein Mehr…" at bounding box center [746, 675] width 1492 height 393
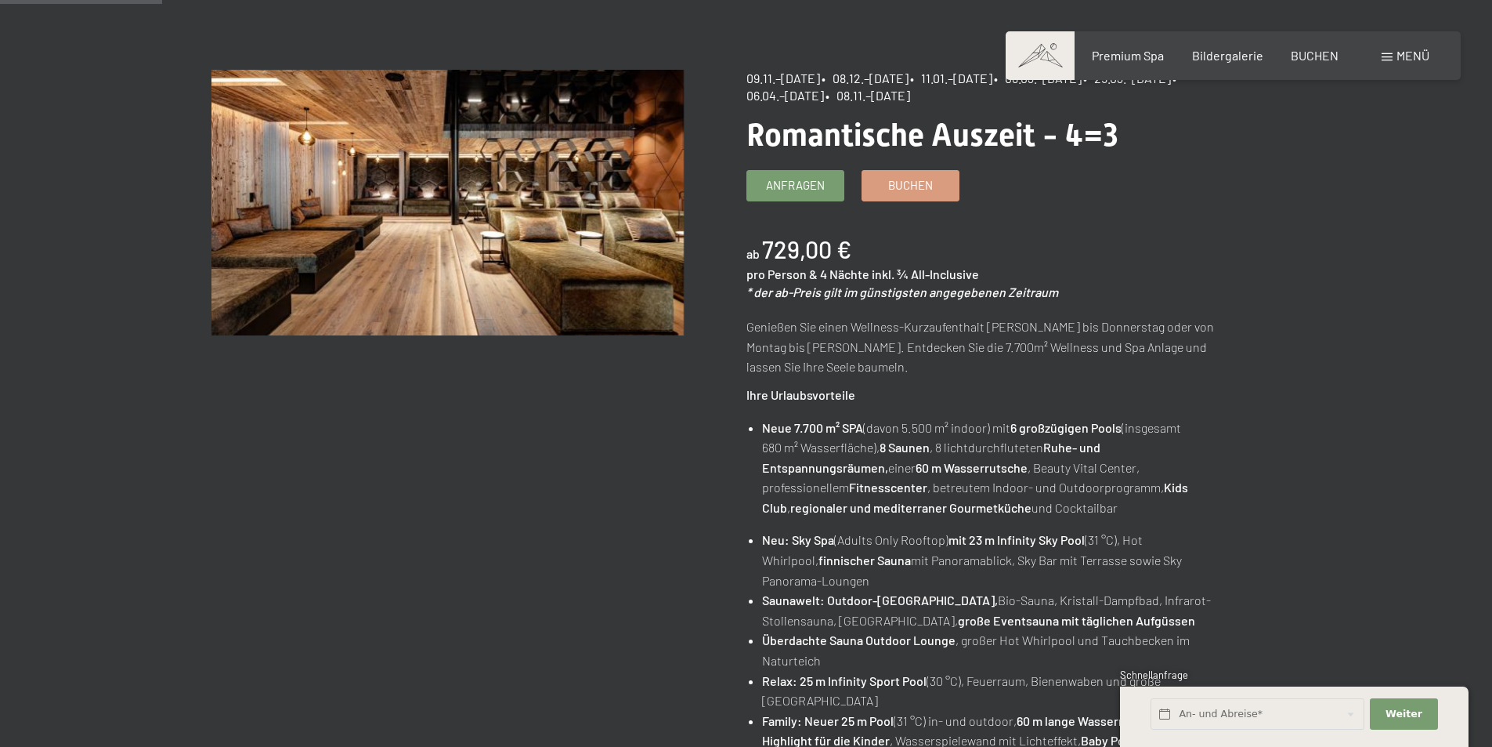
scroll to position [157, 0]
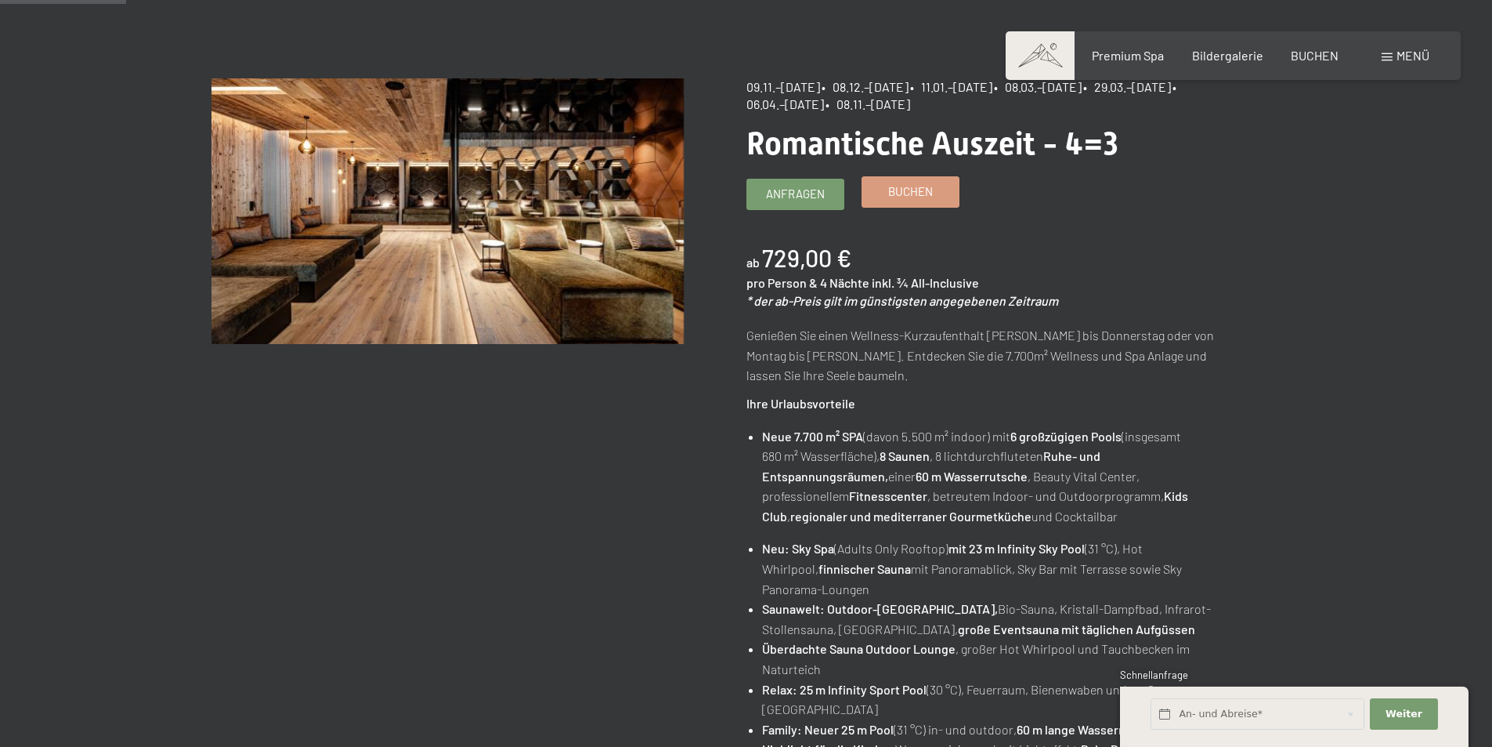
click at [938, 190] on link "Buchen" at bounding box center [910, 192] width 96 height 30
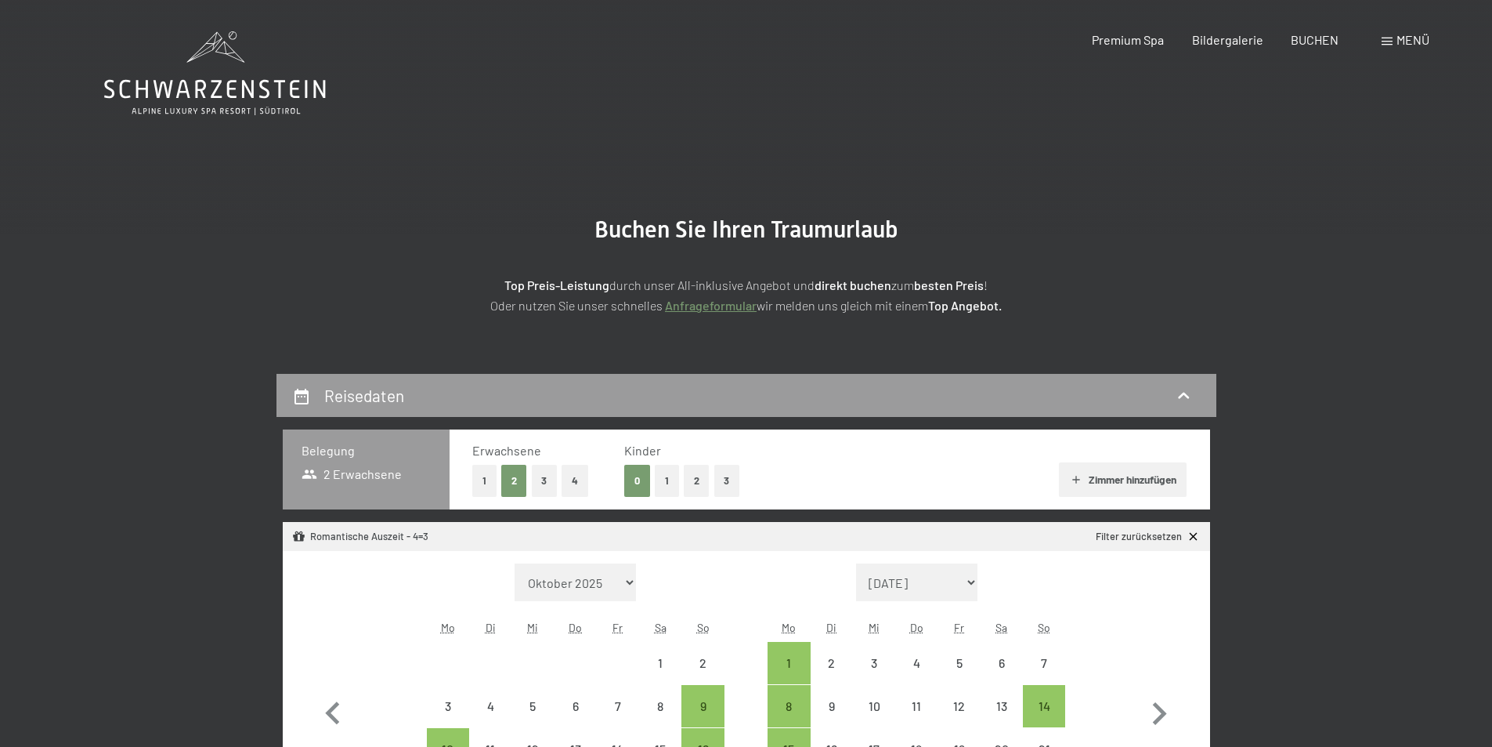
select select "[DATE]"
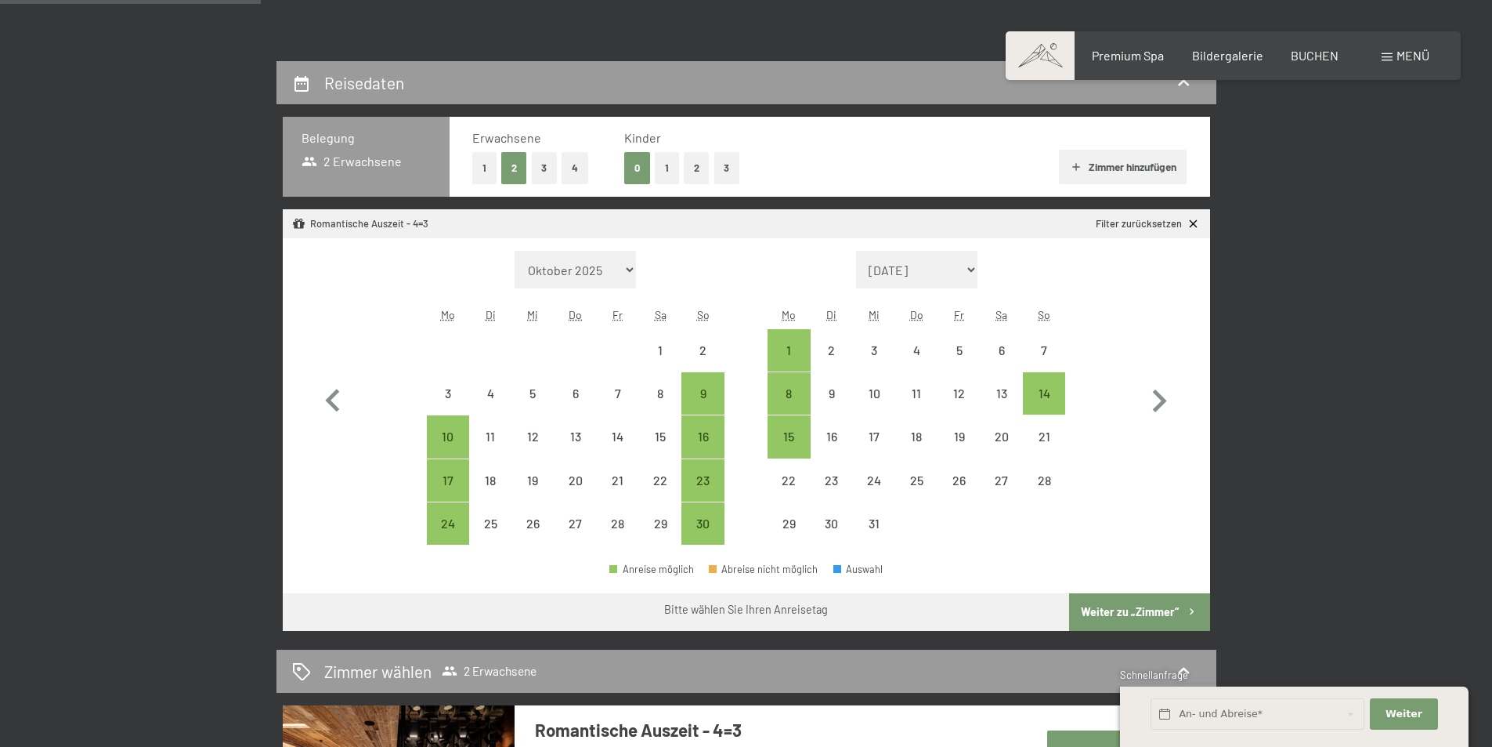
scroll to position [313, 0]
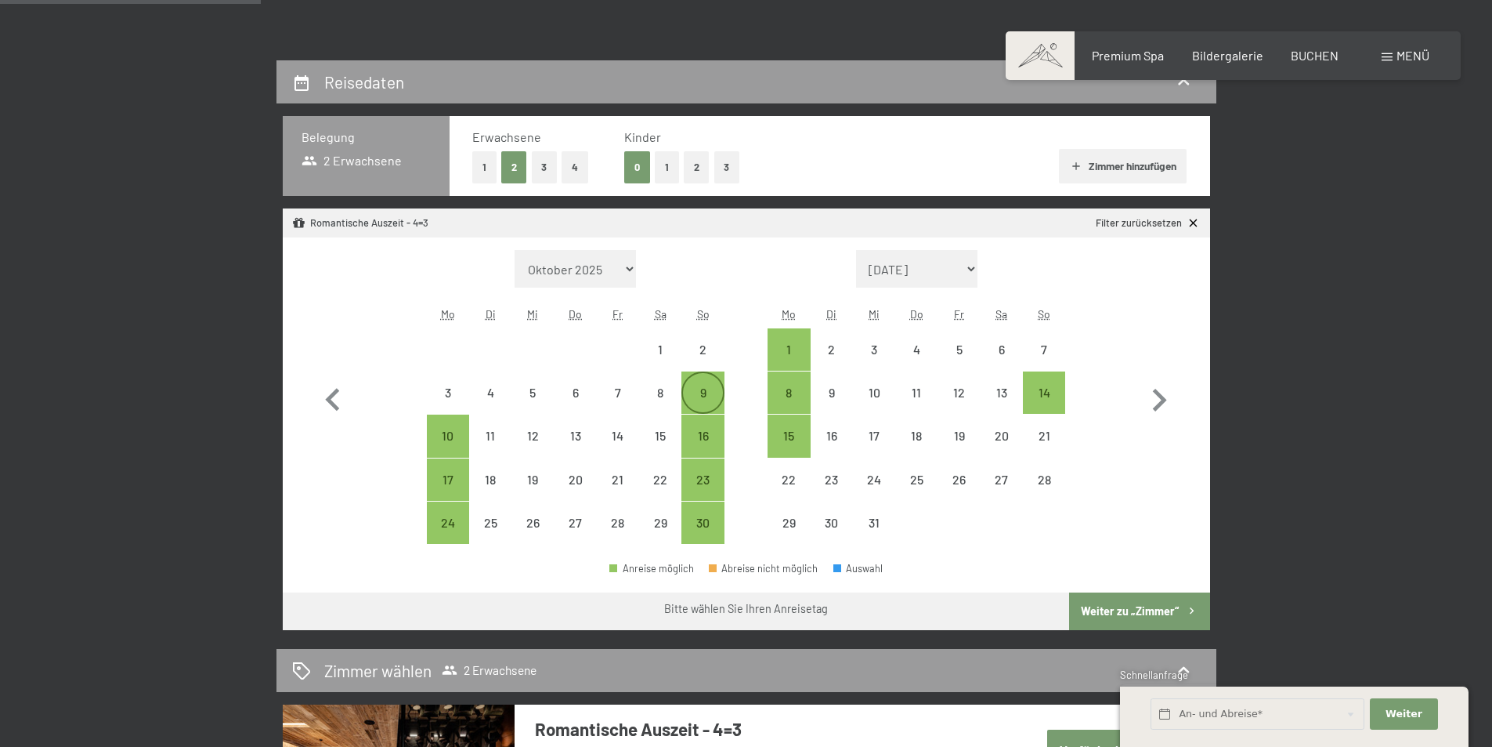
click at [698, 390] on div "9" at bounding box center [702, 405] width 39 height 39
select select "[DATE]"
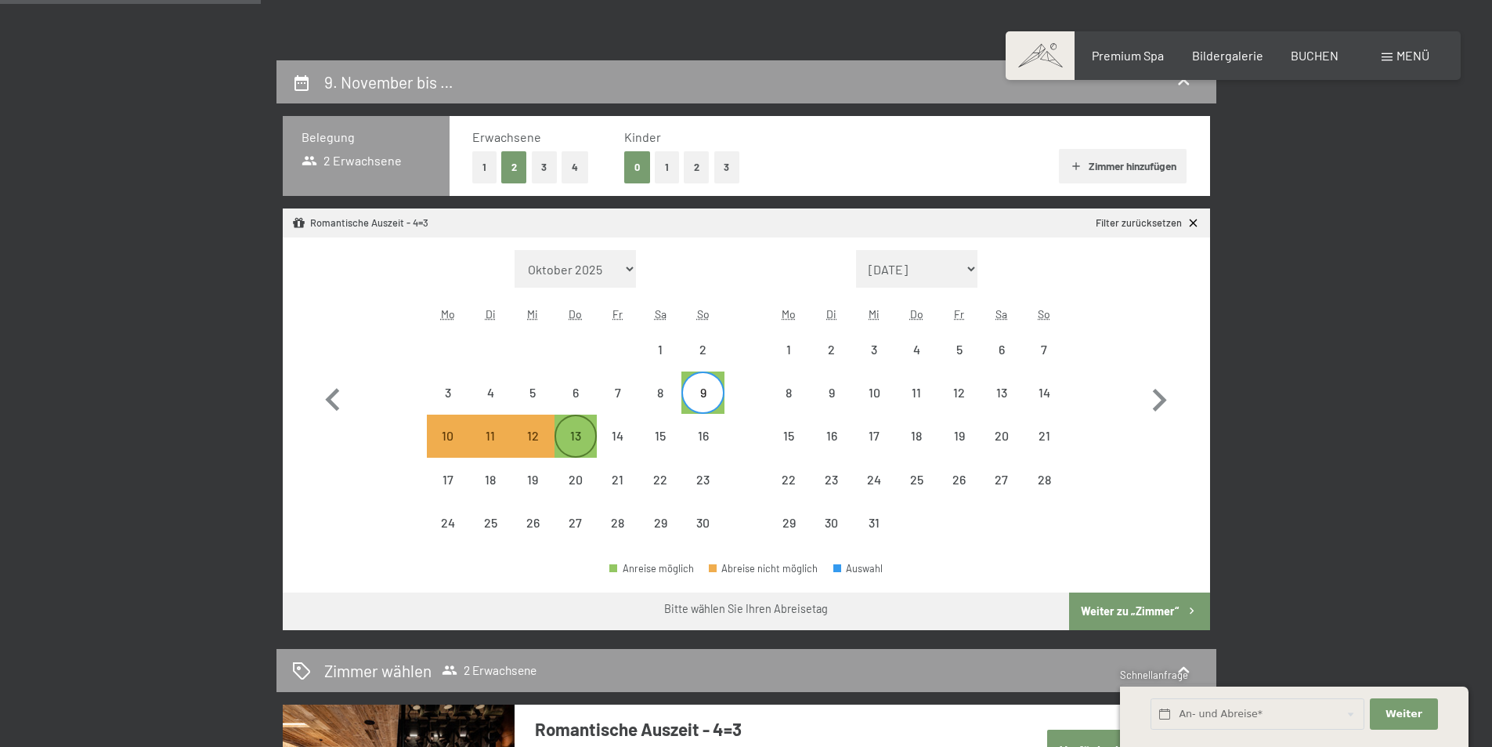
click at [577, 434] on div "13" at bounding box center [575, 448] width 39 height 39
select select "[DATE]"
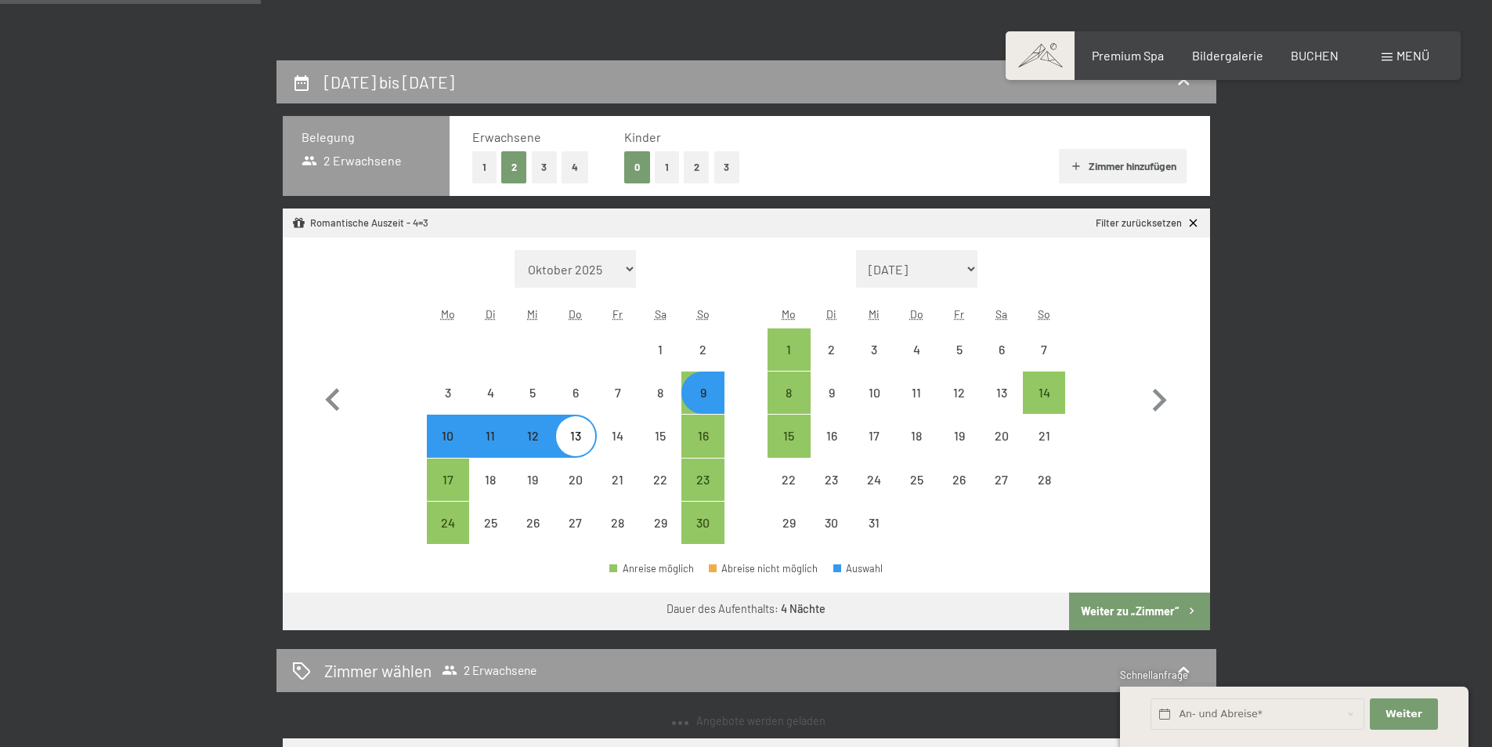
select select "[DATE]"
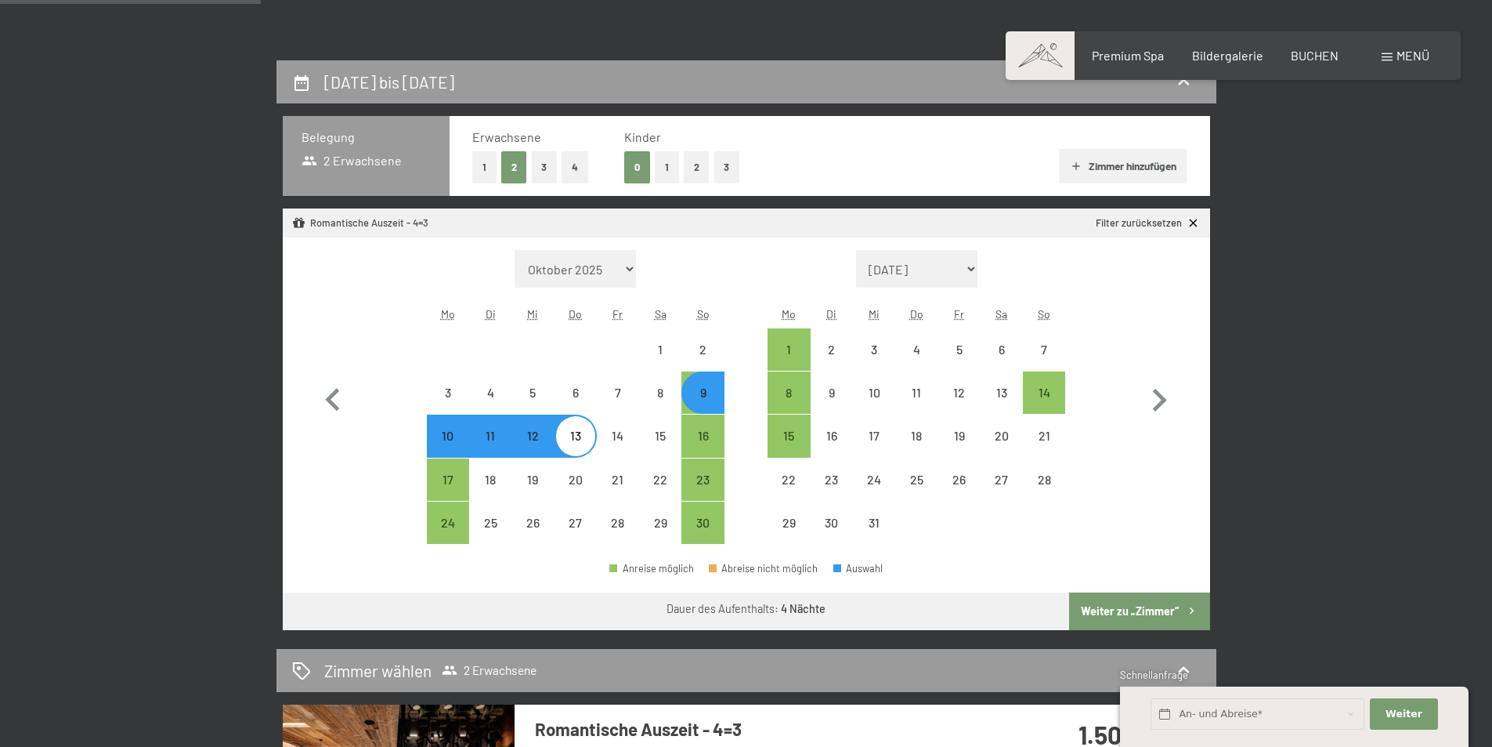
click at [1116, 609] on button "Weiter zu „Zimmer“" at bounding box center [1139, 611] width 140 height 38
select select "[DATE]"
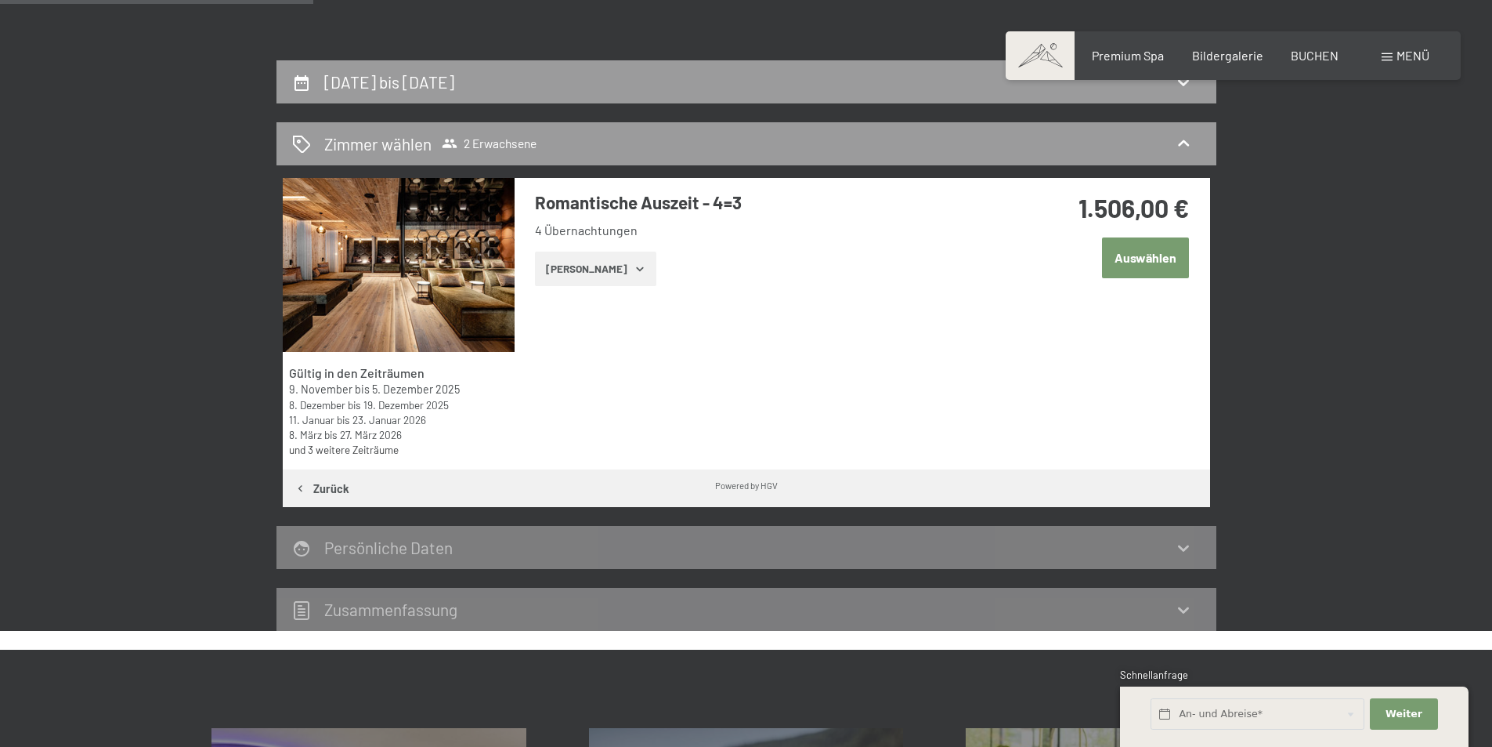
scroll to position [374, 0]
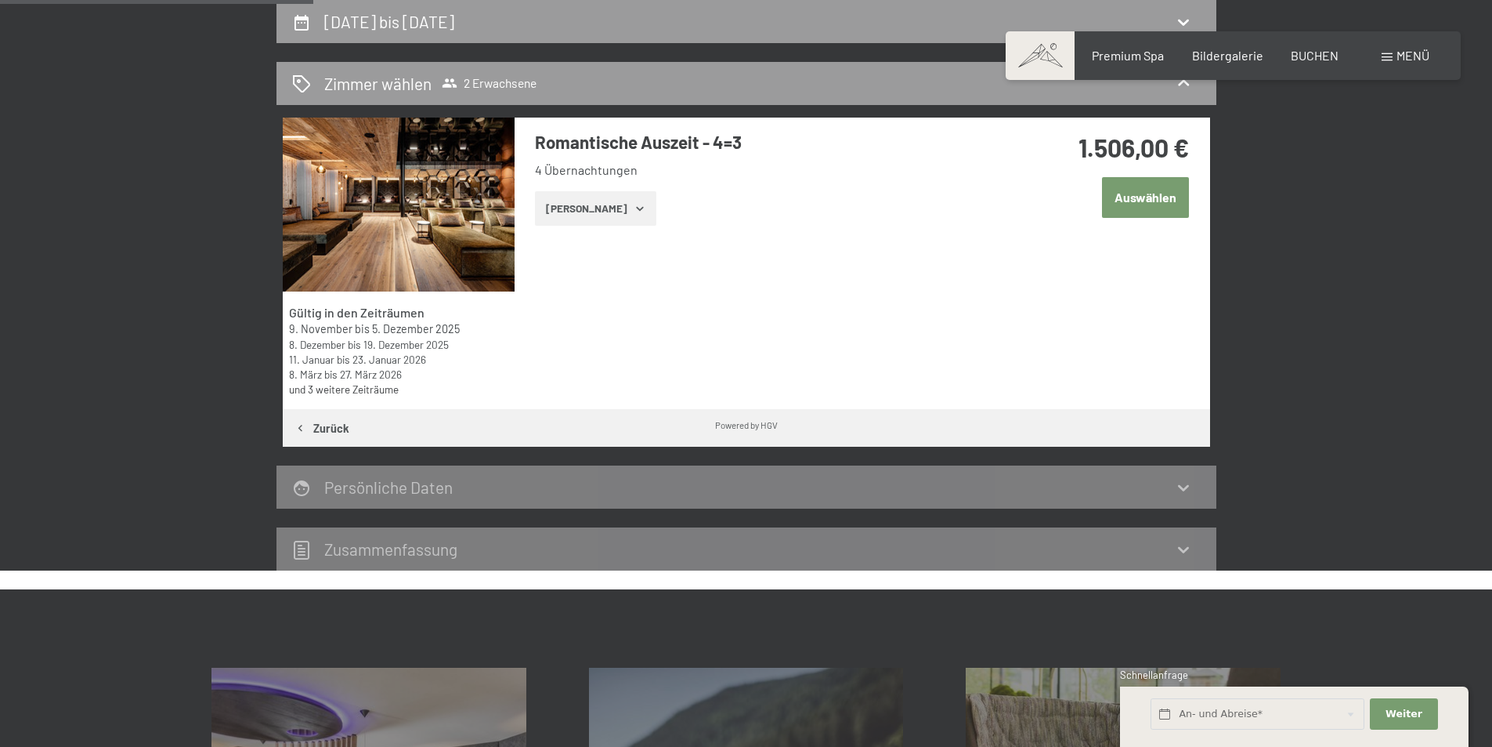
click at [569, 211] on button "[PERSON_NAME]" at bounding box center [595, 208] width 121 height 34
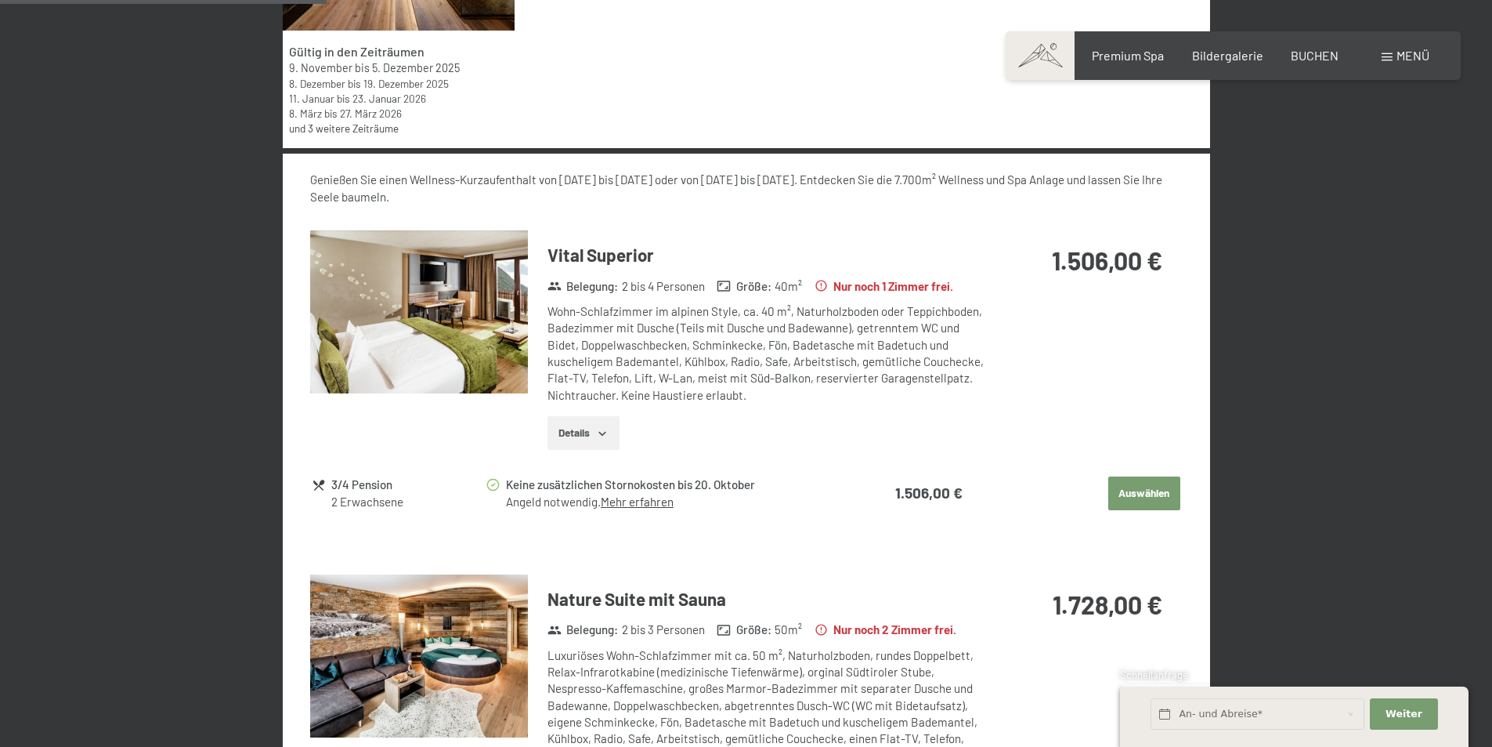
scroll to position [609, 0]
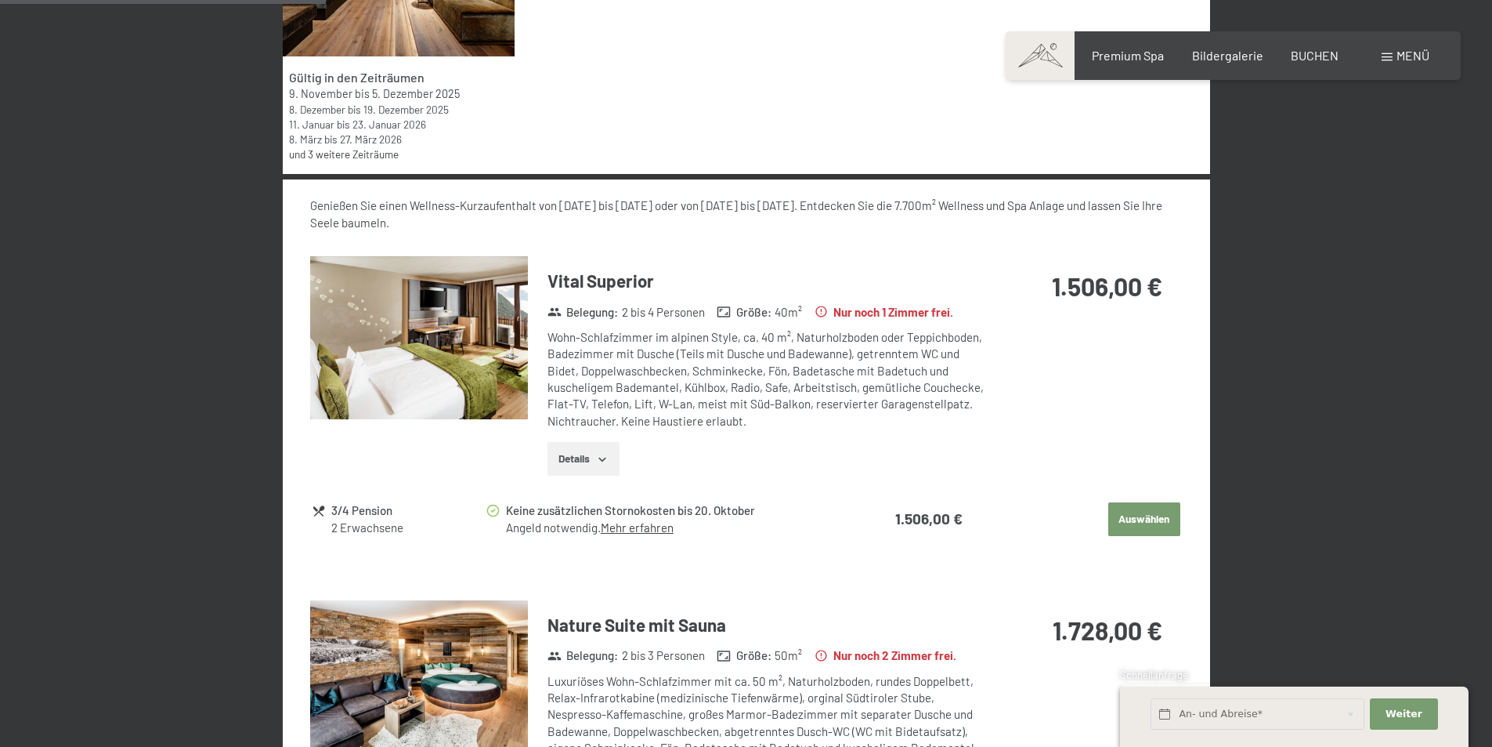
click at [598, 451] on button "Details" at bounding box center [583, 459] width 71 height 34
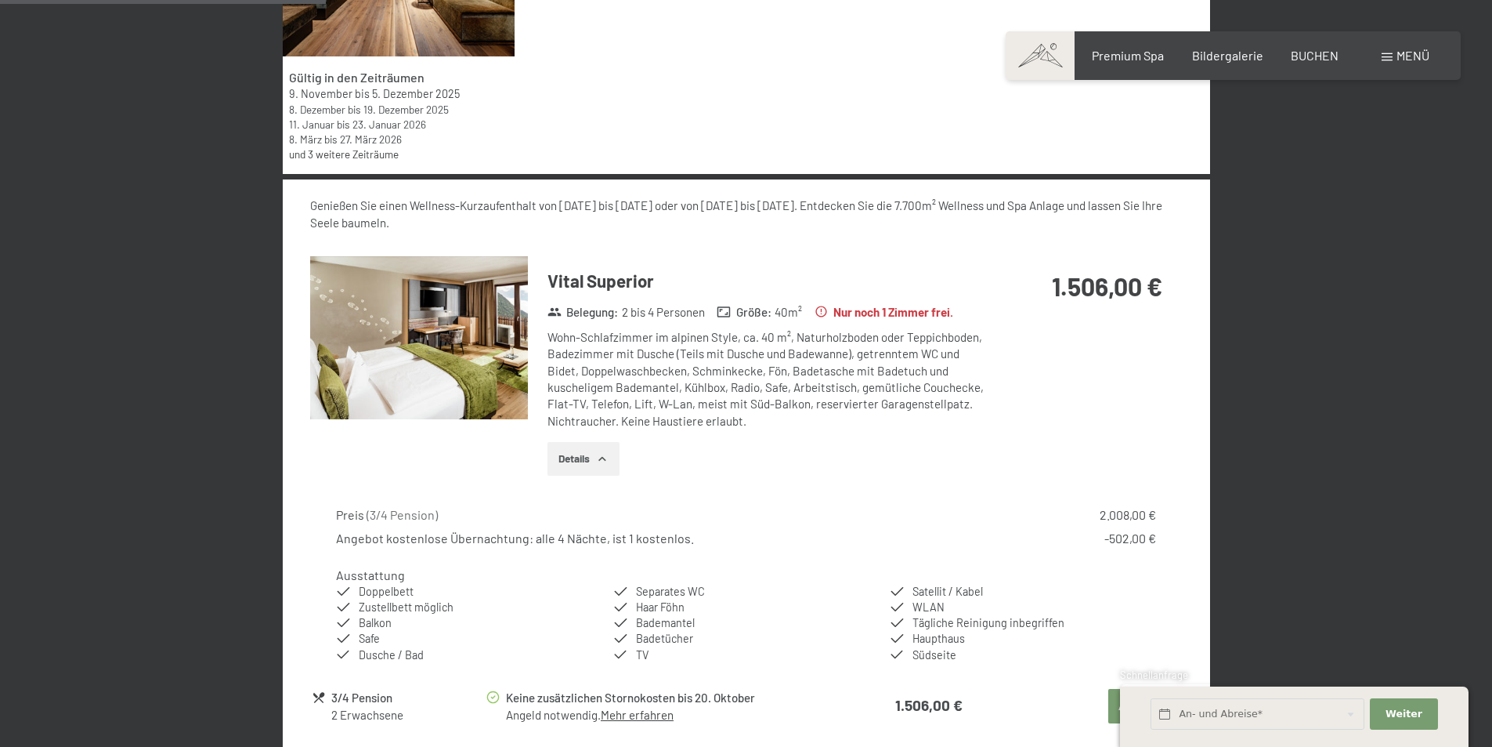
click at [490, 373] on img at bounding box center [419, 338] width 218 height 164
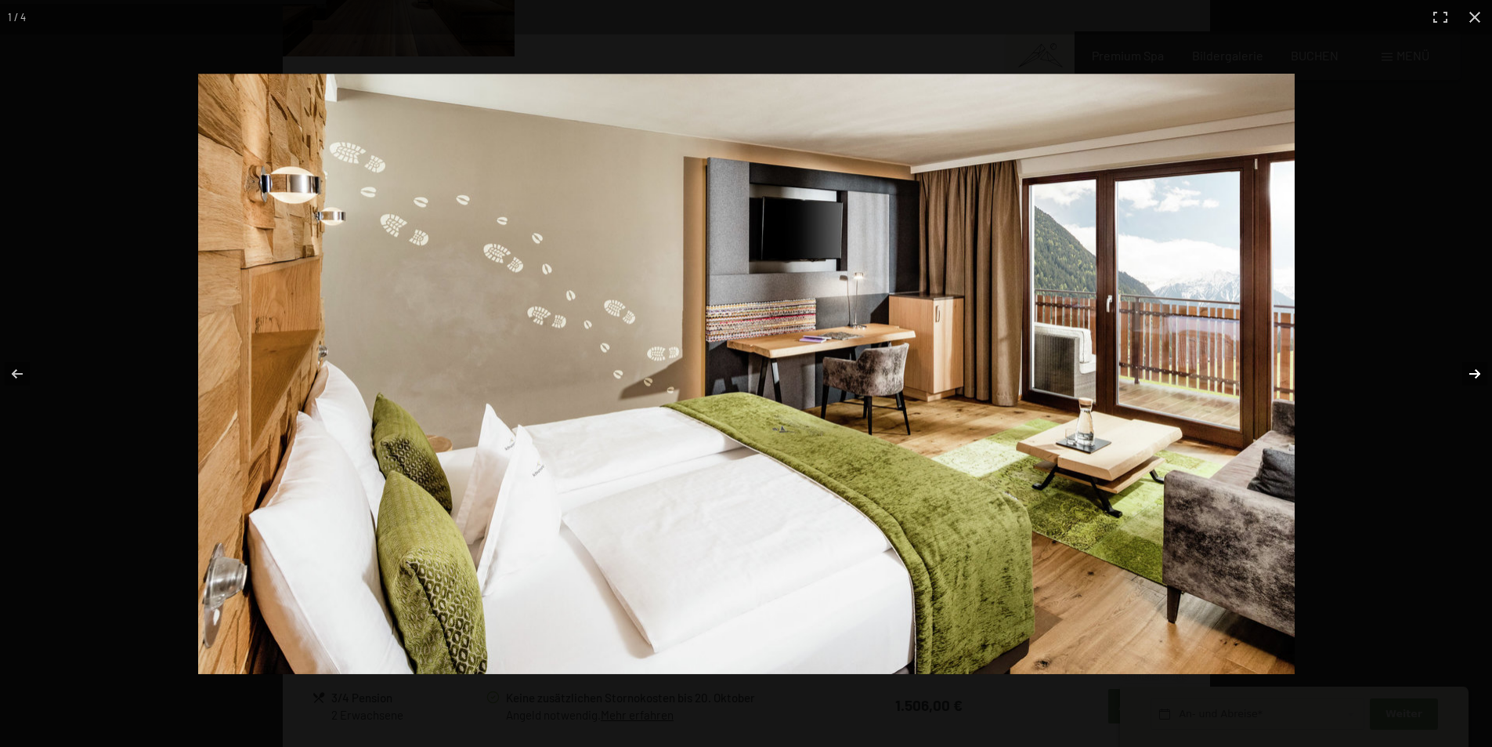
click at [1477, 372] on button "button" at bounding box center [1464, 373] width 55 height 78
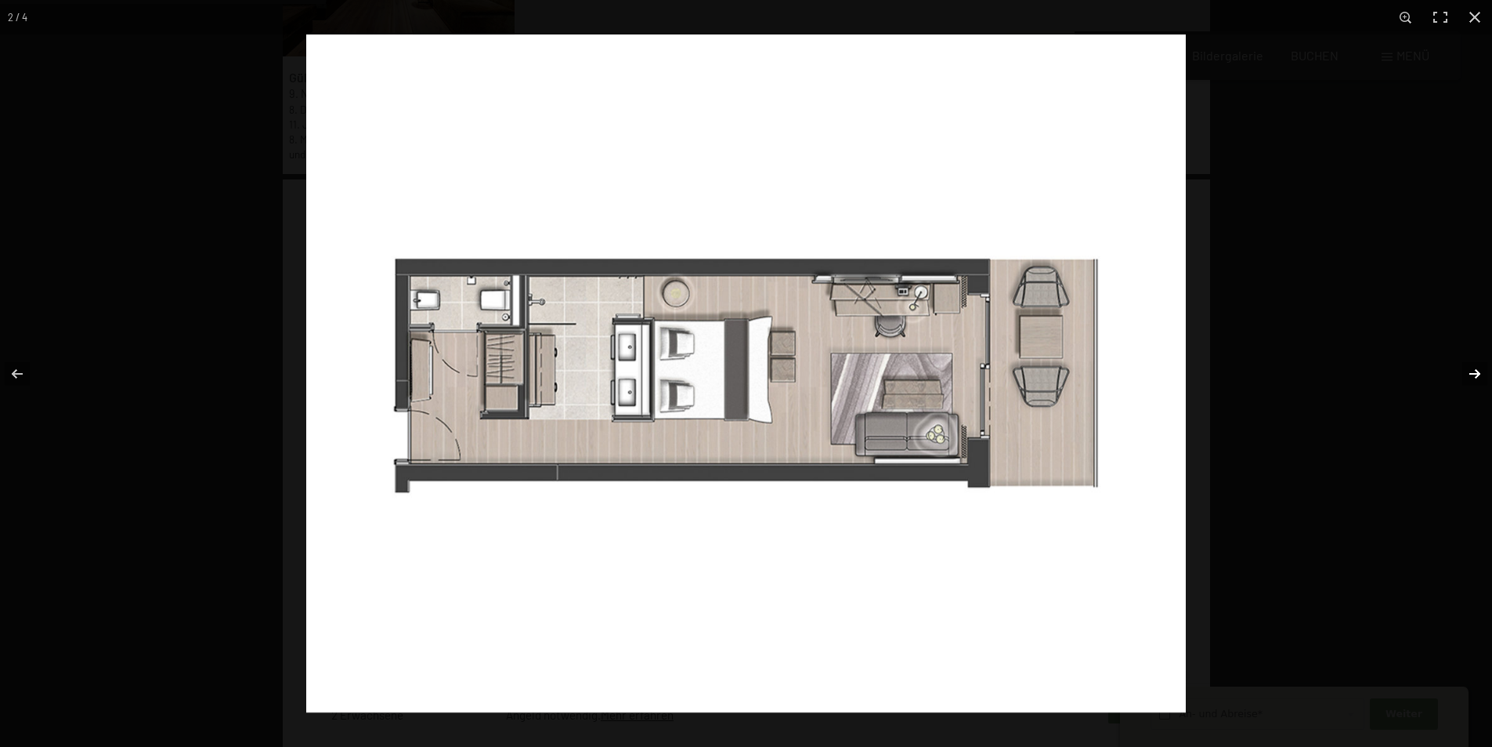
click at [1477, 372] on button "button" at bounding box center [1464, 373] width 55 height 78
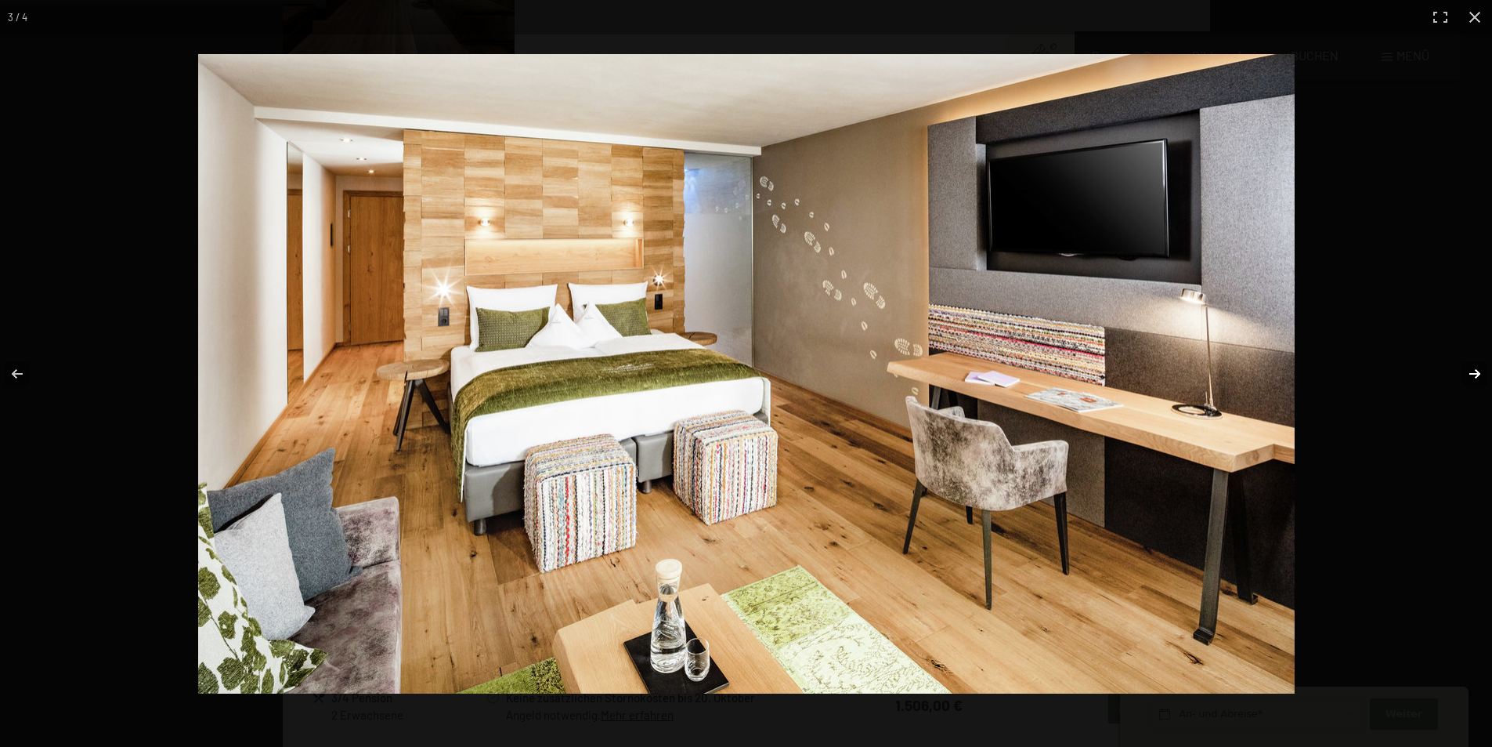
click at [1477, 372] on button "button" at bounding box center [1464, 373] width 55 height 78
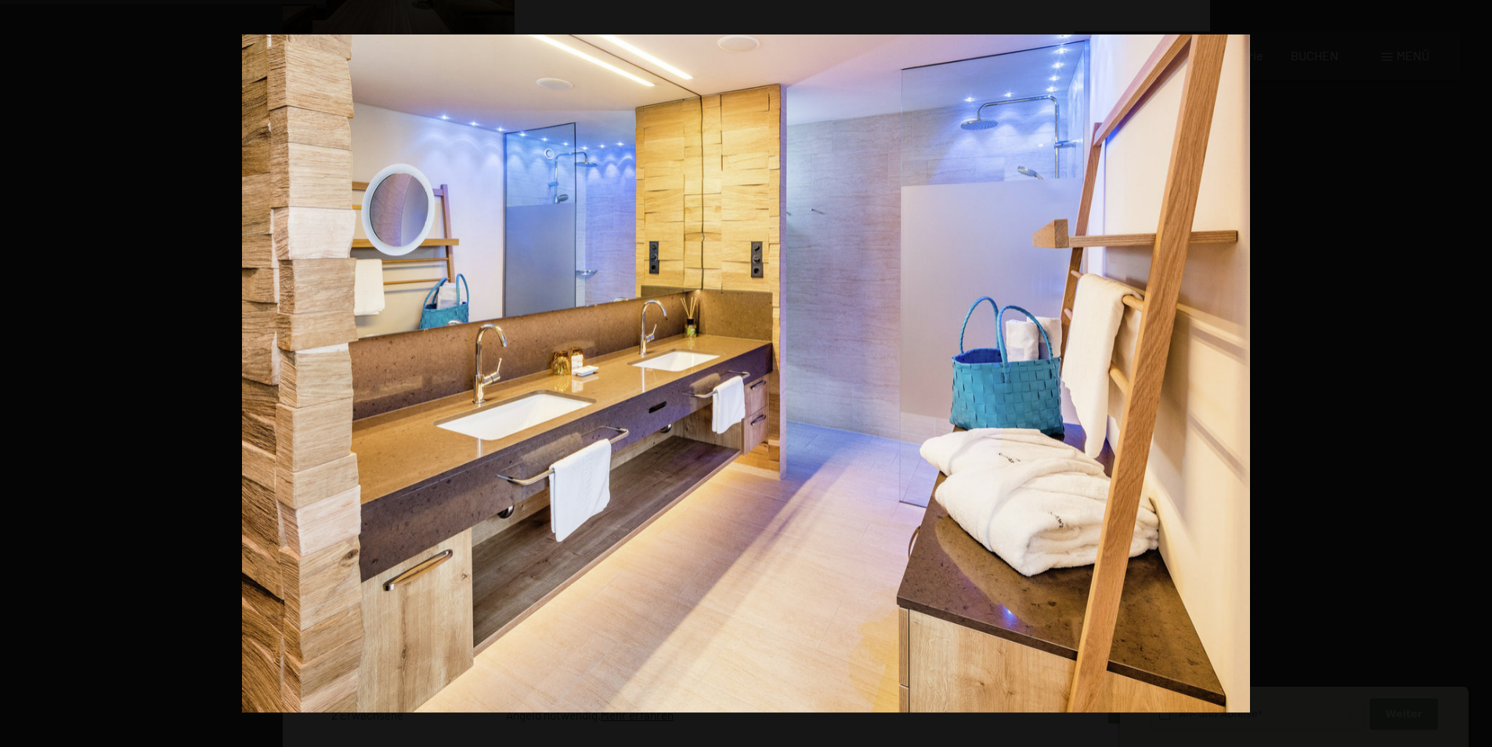
click at [1477, 372] on button "button" at bounding box center [1464, 373] width 55 height 78
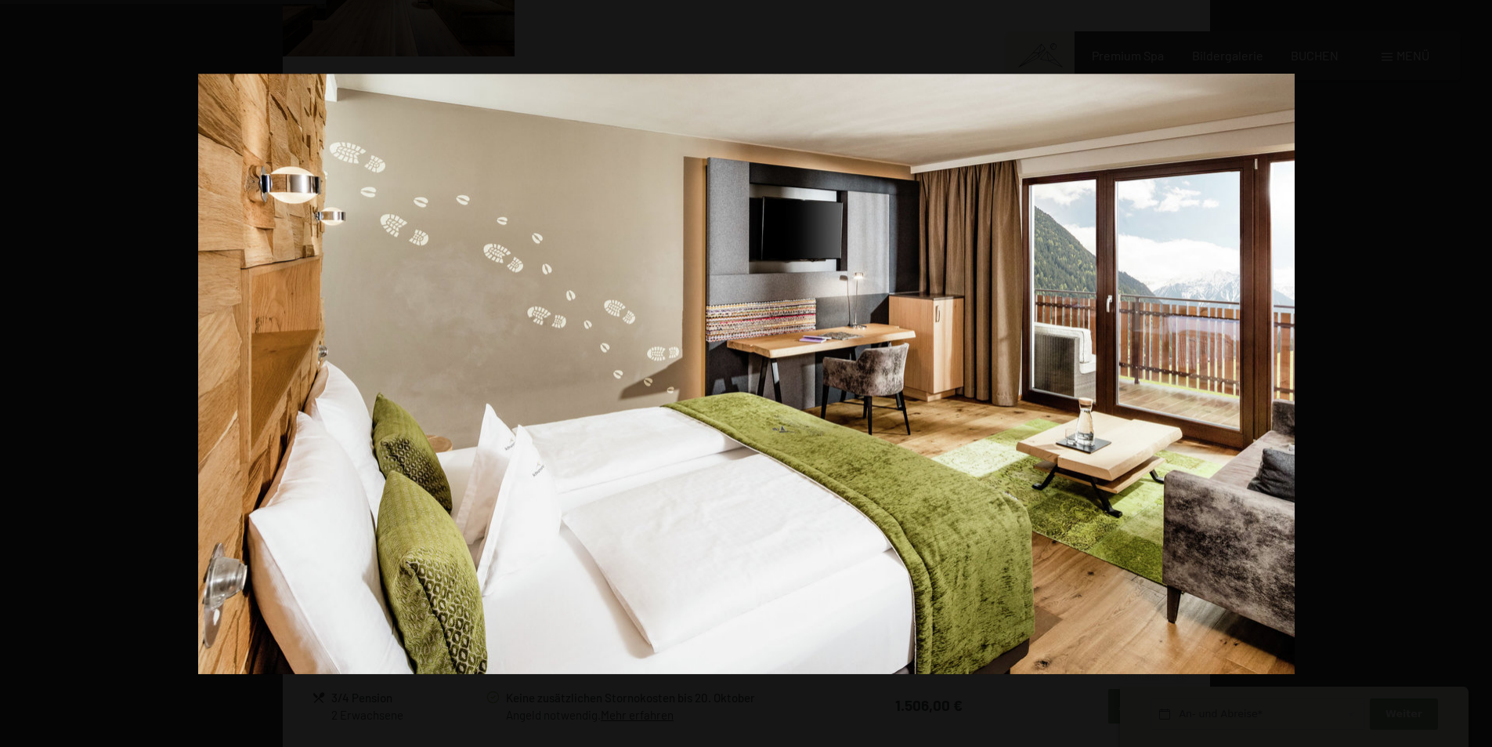
click at [1477, 372] on button "button" at bounding box center [1464, 373] width 55 height 78
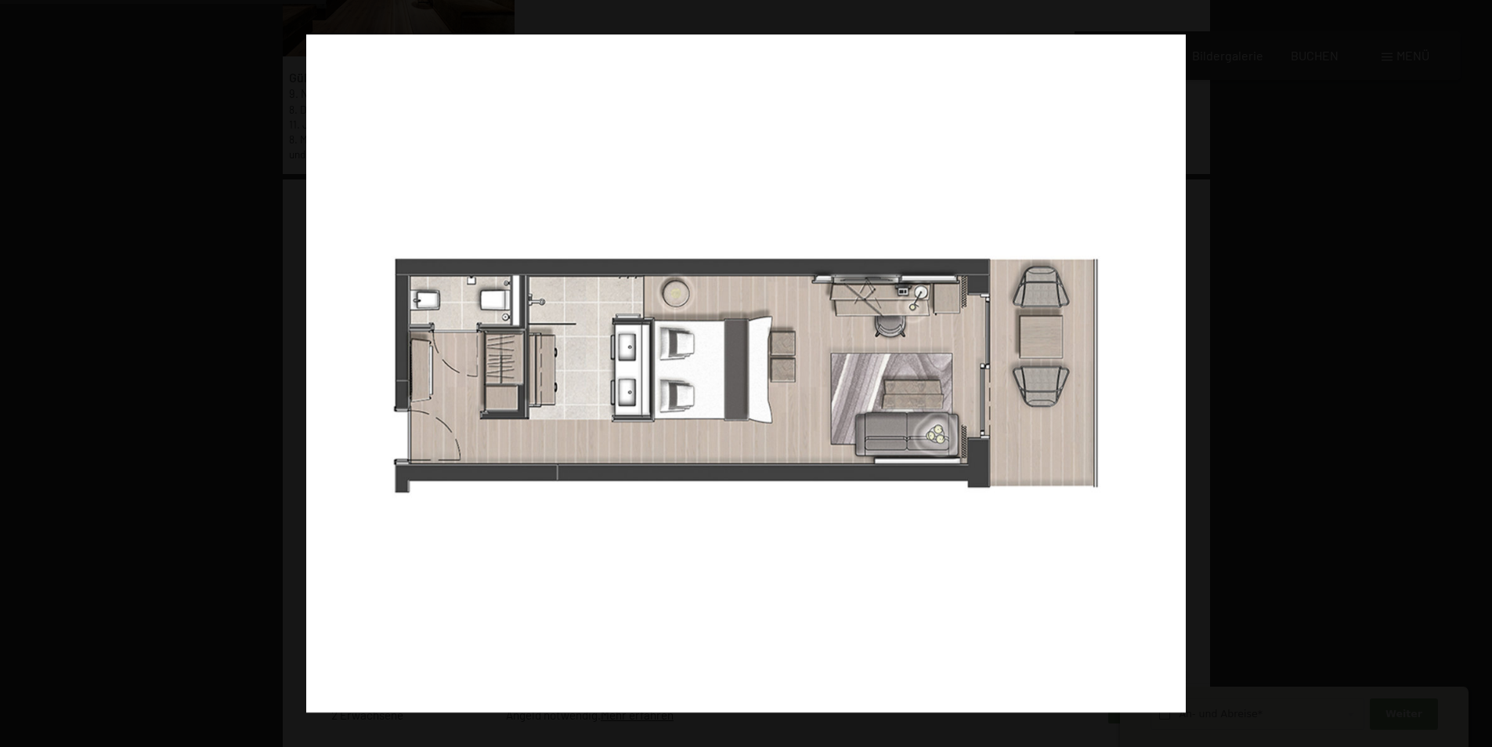
click at [1477, 372] on button "button" at bounding box center [1464, 373] width 55 height 78
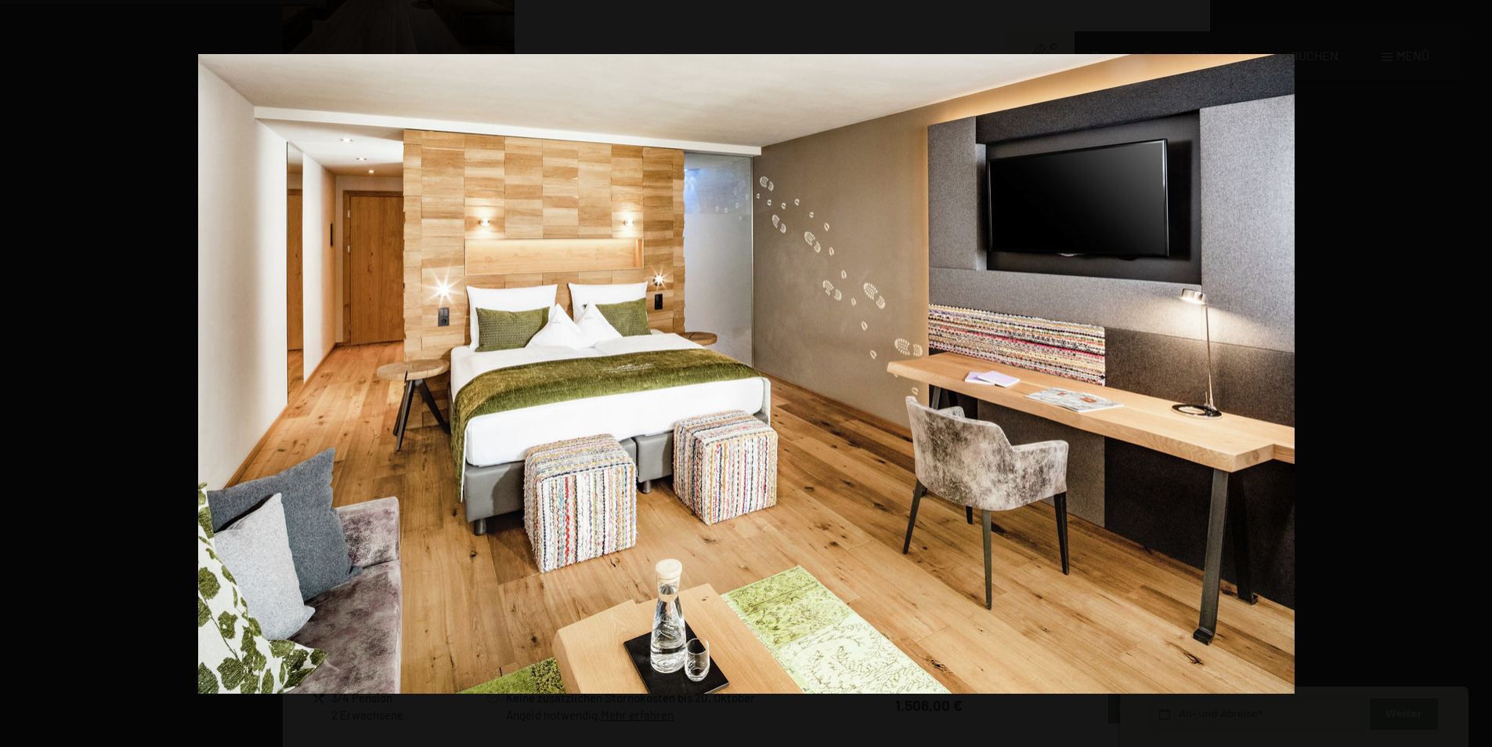
click at [1477, 372] on button "button" at bounding box center [1464, 373] width 55 height 78
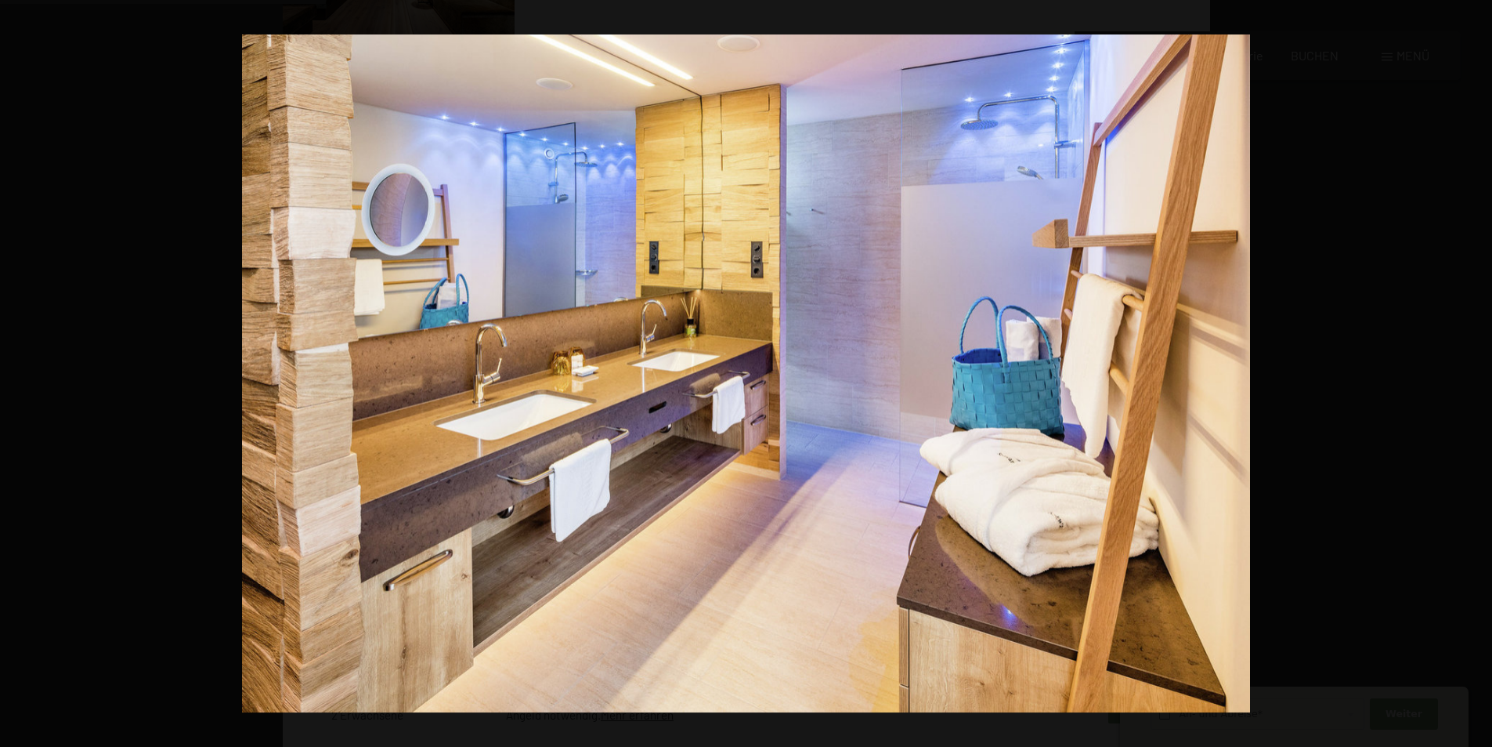
click at [1477, 372] on button "button" at bounding box center [1464, 373] width 55 height 78
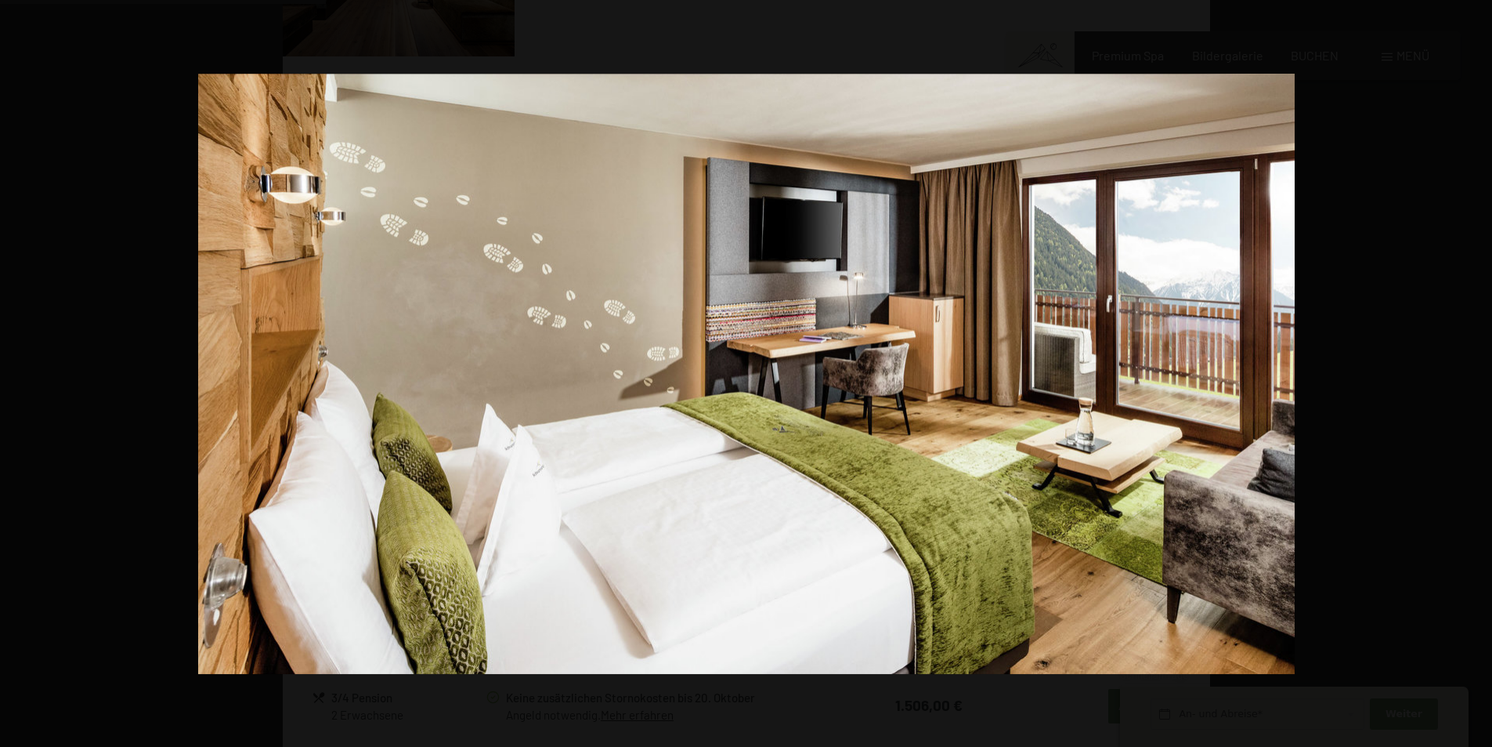
click at [1477, 372] on button "button" at bounding box center [1464, 373] width 55 height 78
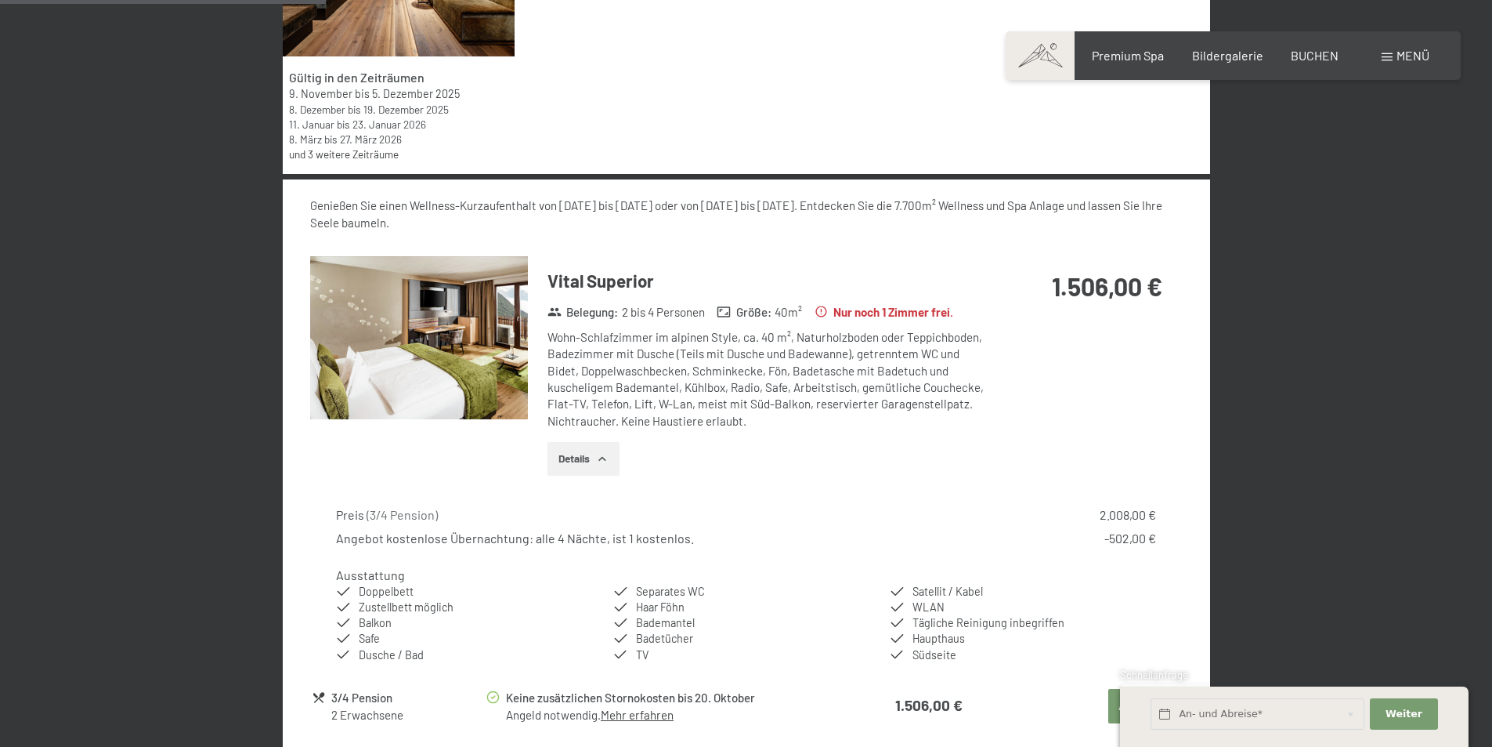
click at [0, 0] on button "button" at bounding box center [0, 0] width 0 height 0
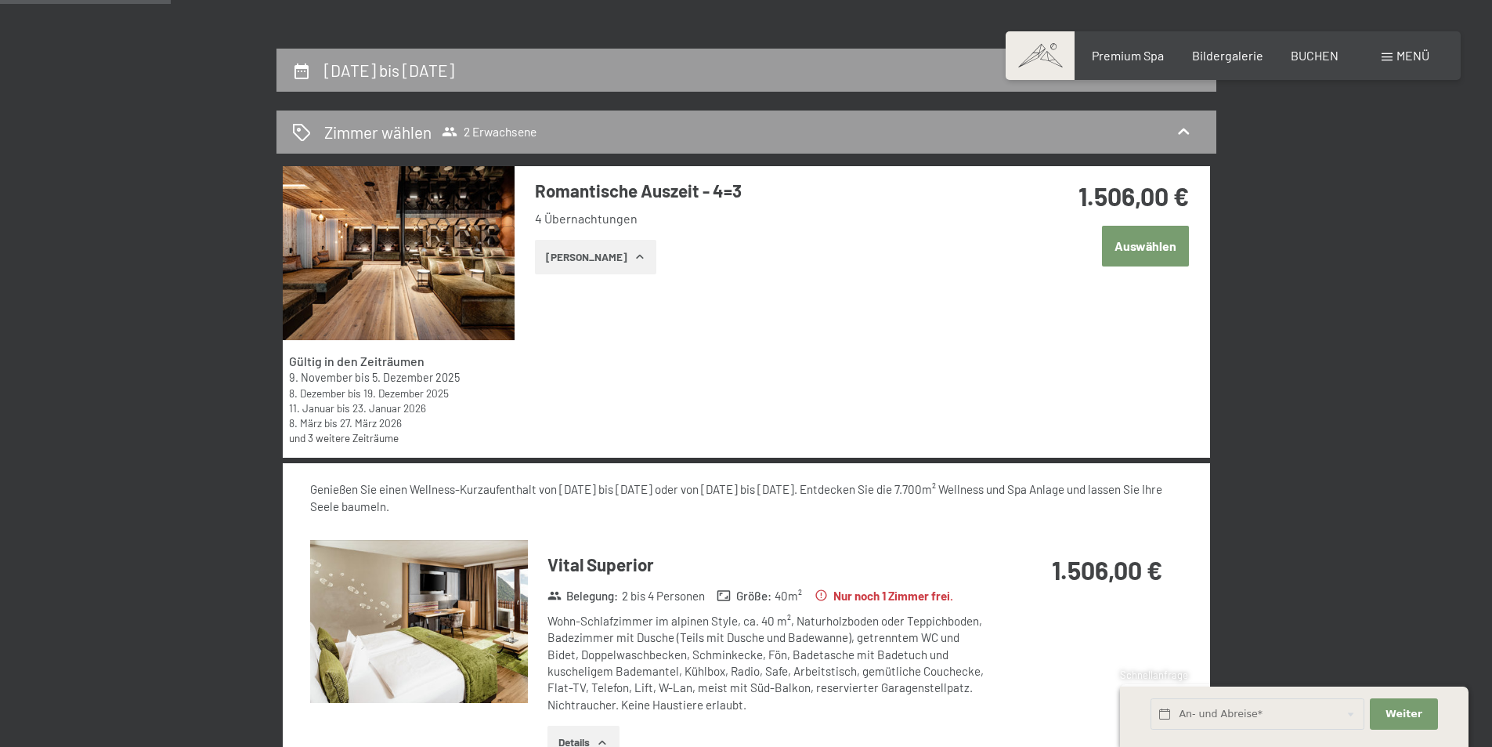
scroll to position [374, 0]
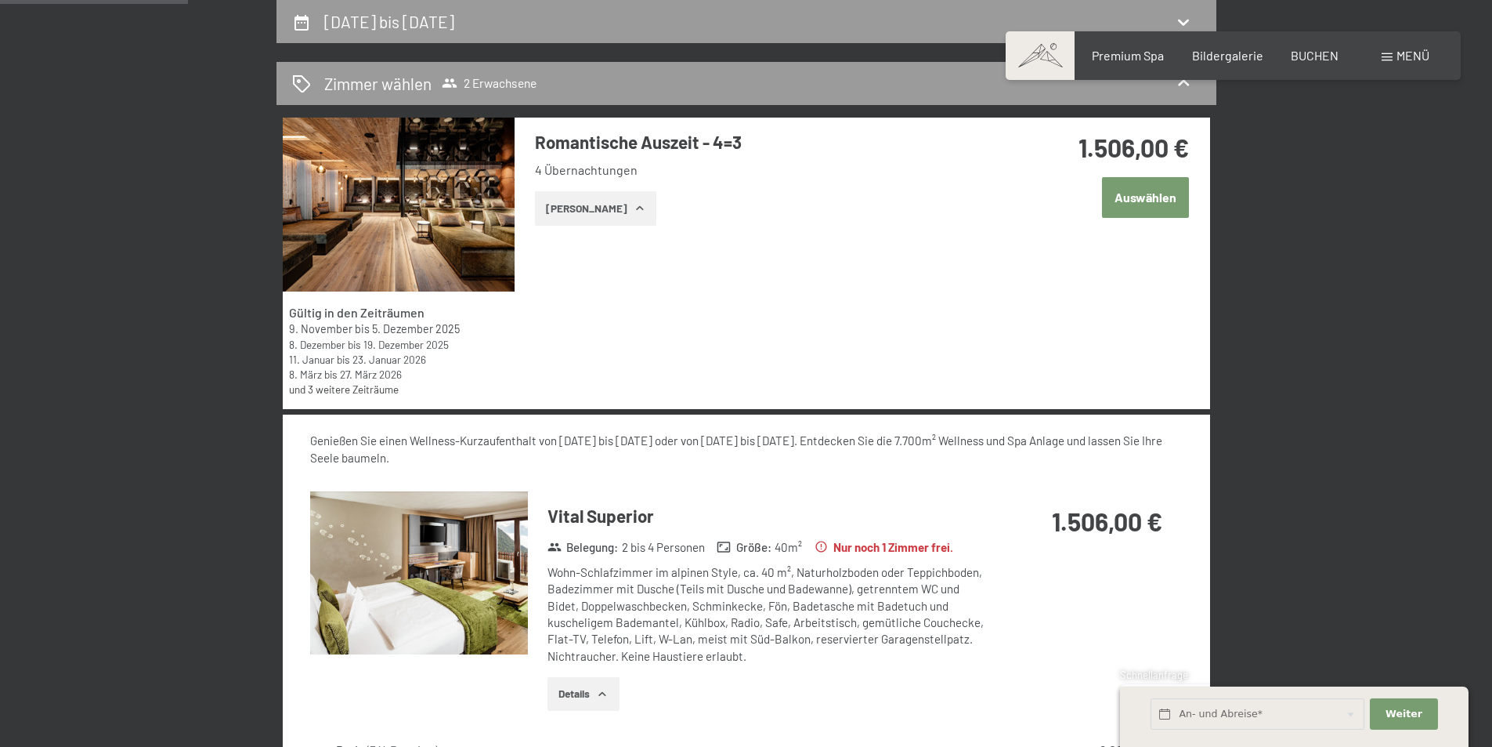
click at [1162, 201] on button "Auswählen" at bounding box center [1145, 197] width 87 height 40
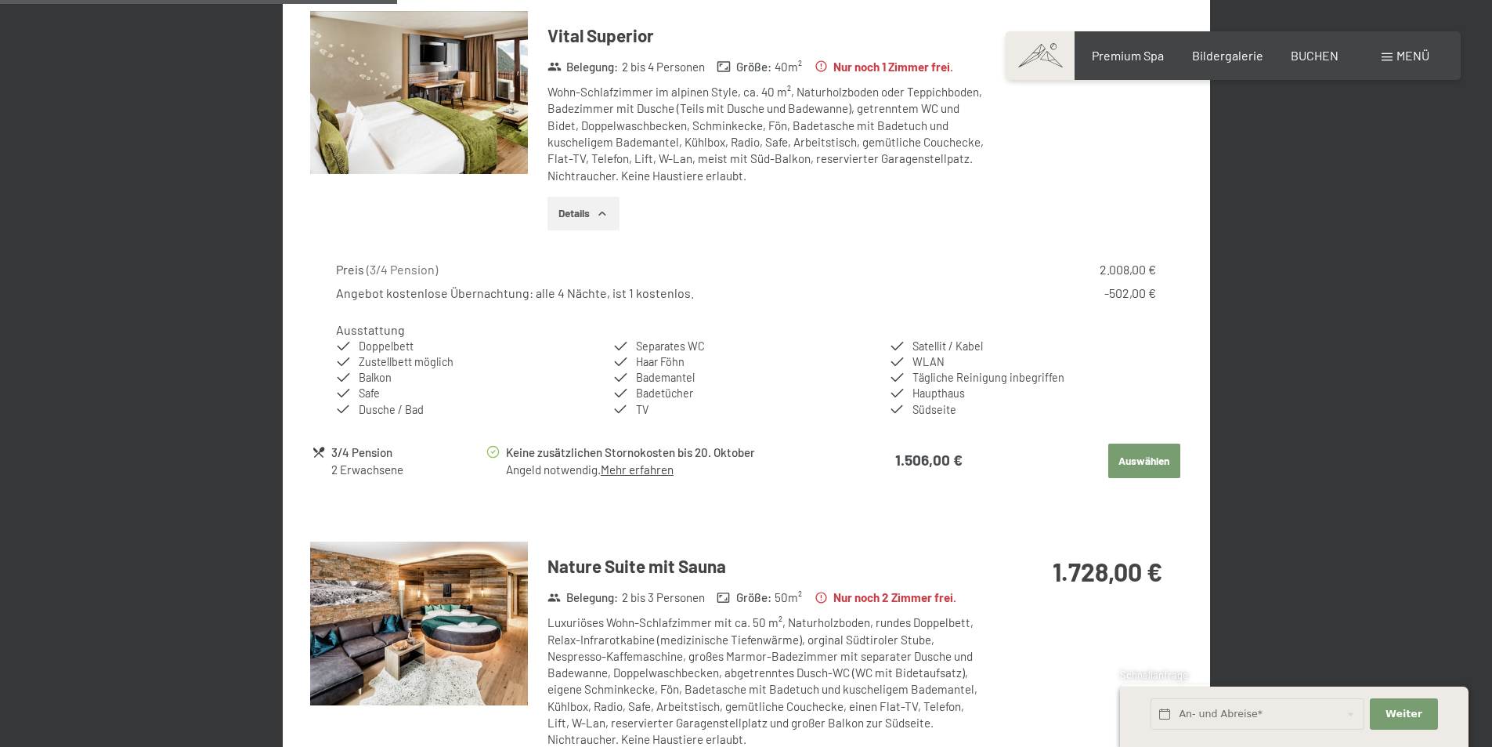
scroll to position [861, 0]
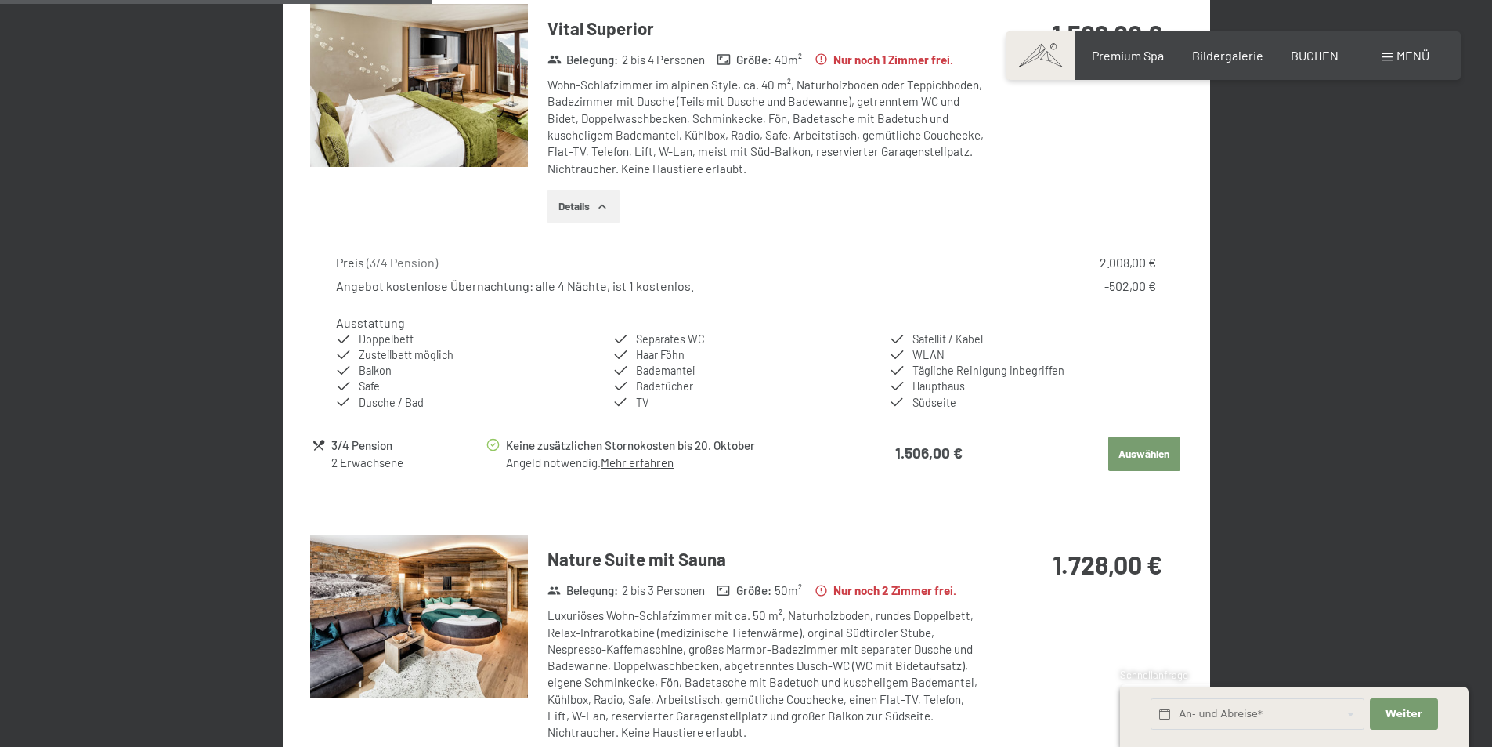
click at [1127, 443] on button "Auswählen" at bounding box center [1144, 453] width 72 height 34
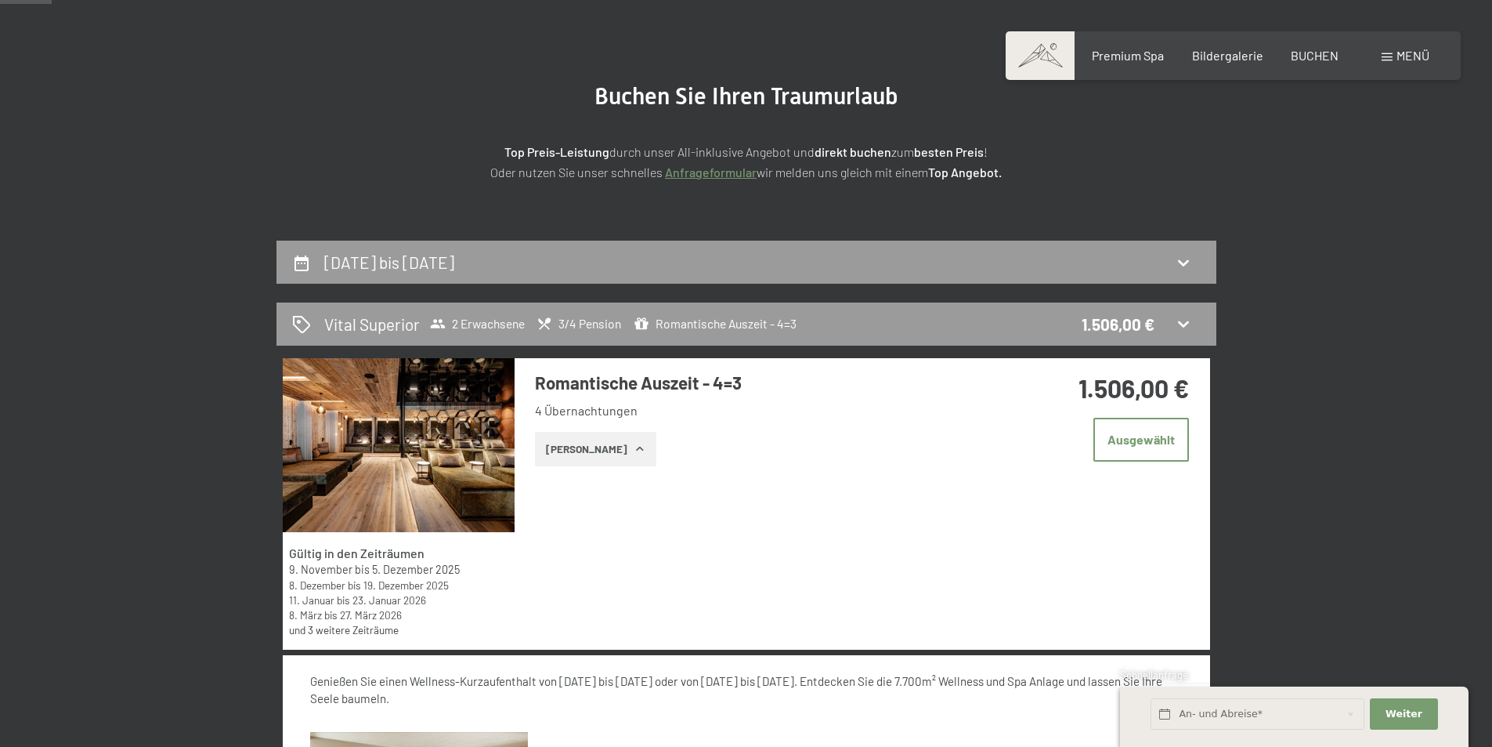
scroll to position [217, 0]
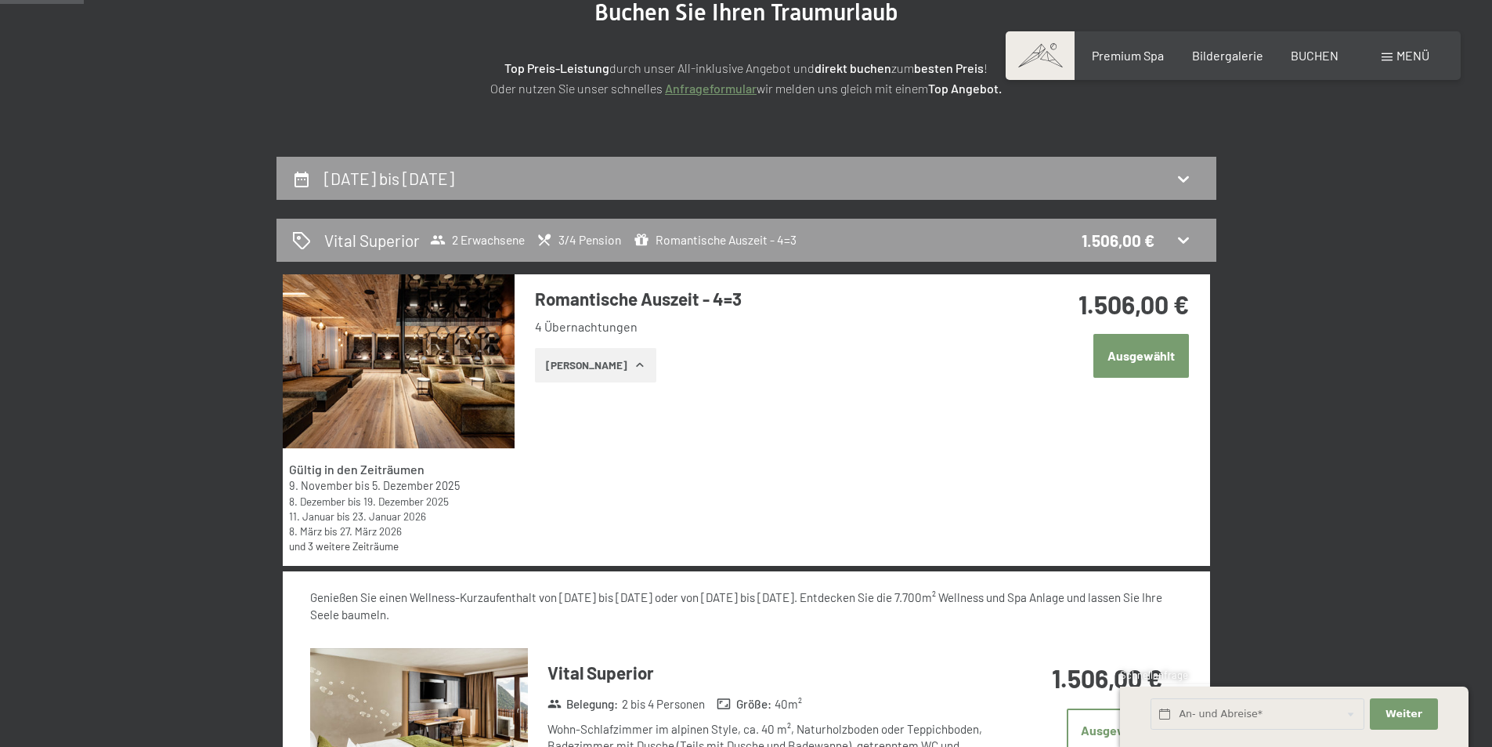
click at [1168, 351] on button "Ausgewählt" at bounding box center [1142, 355] width 96 height 43
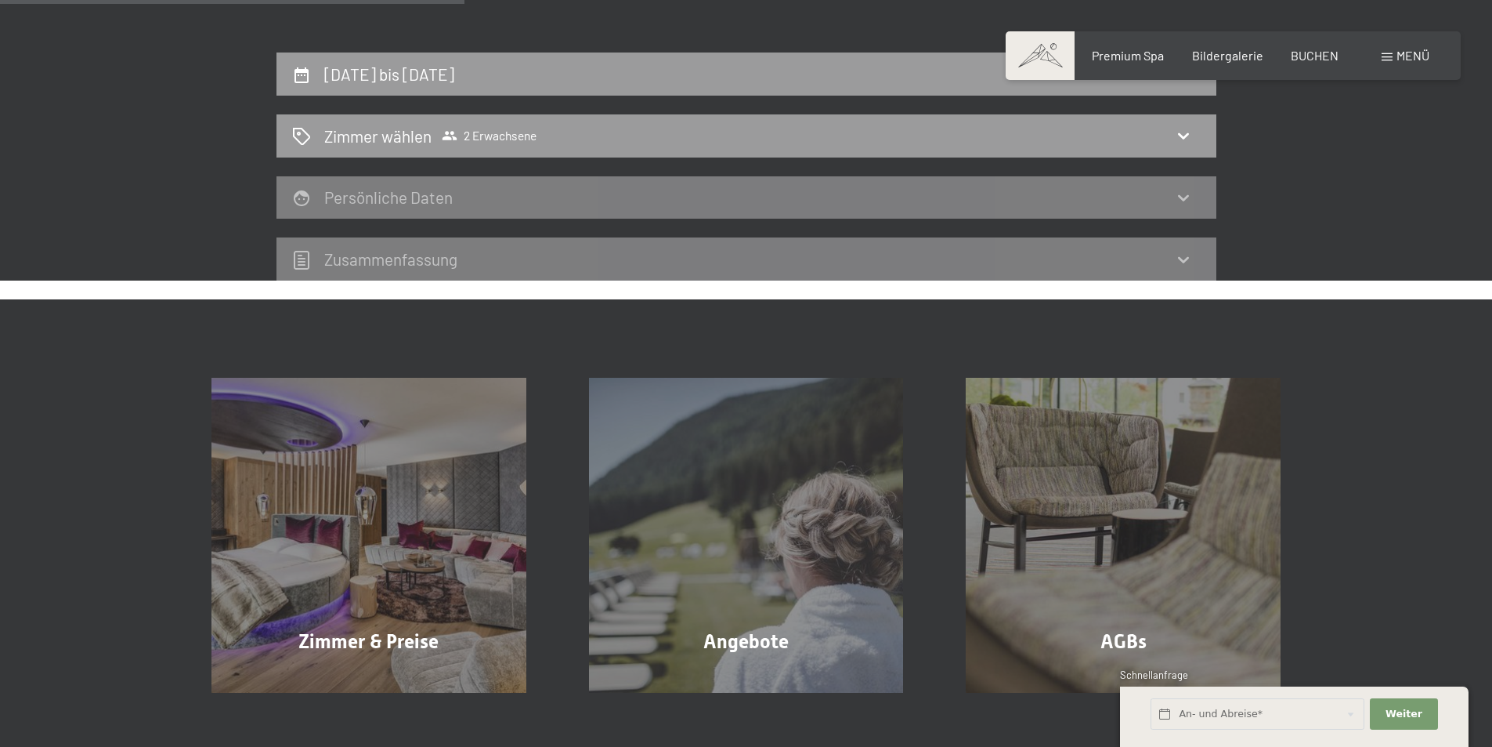
scroll to position [295, 0]
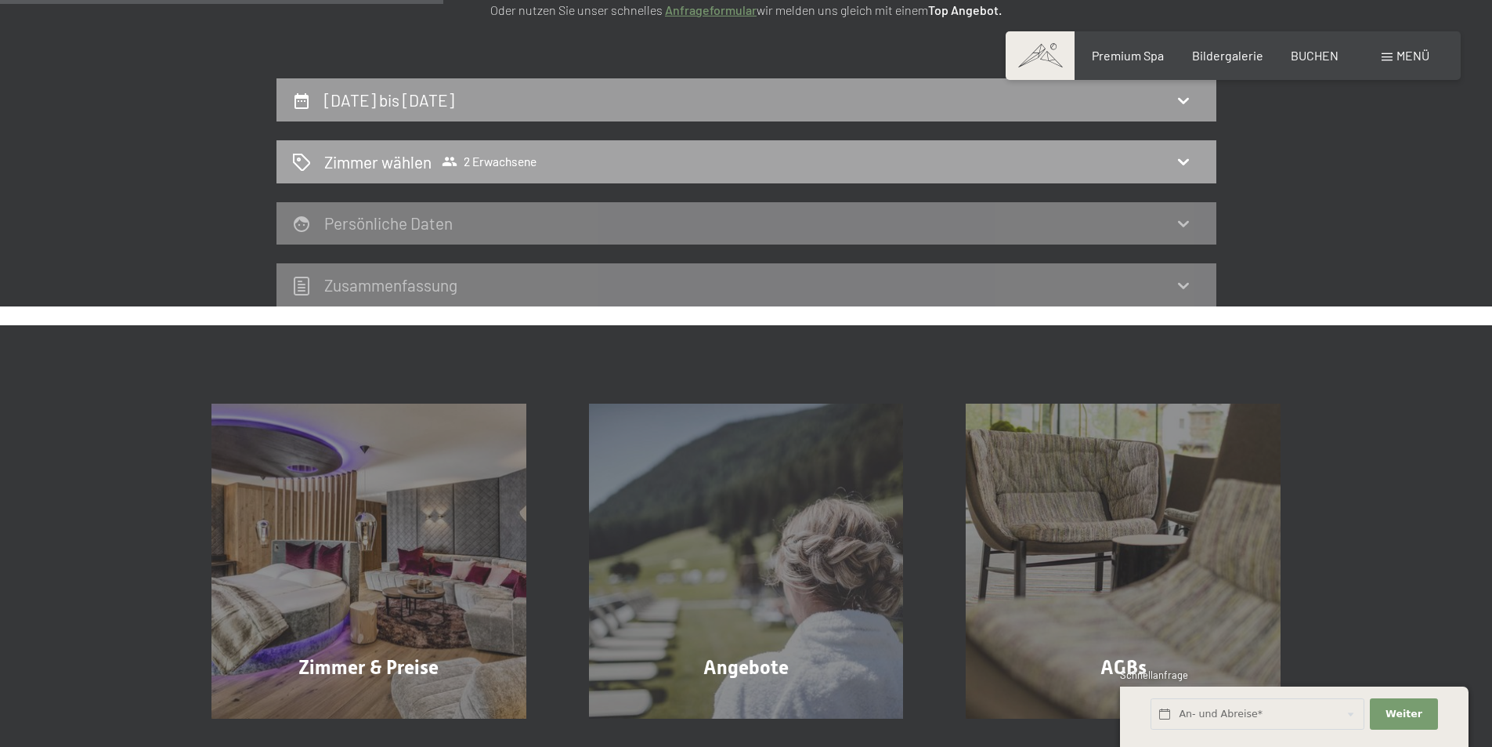
click at [1184, 161] on icon at bounding box center [1183, 161] width 19 height 19
